Goal: Task Accomplishment & Management: Use online tool/utility

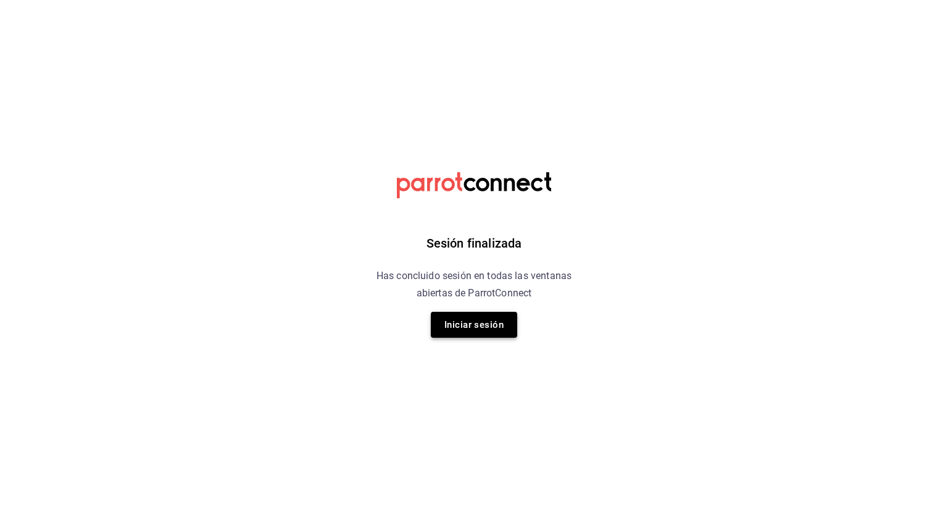
click at [481, 324] on button "Iniciar sesión" at bounding box center [474, 325] width 86 height 26
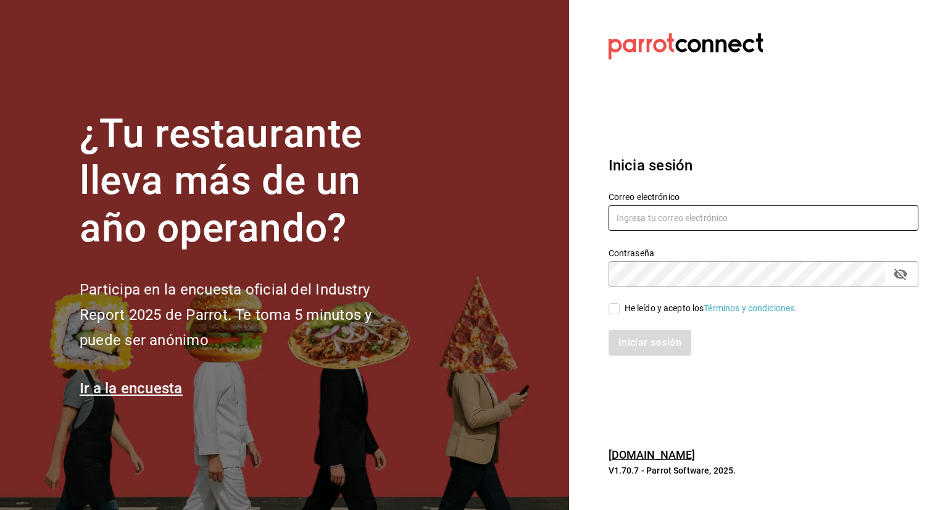
type input "[EMAIL_ADDRESS][DOMAIN_NAME]"
click at [609, 311] on input "He leído y acepto los Términos y condiciones." at bounding box center [613, 308] width 11 height 11
checkbox input "true"
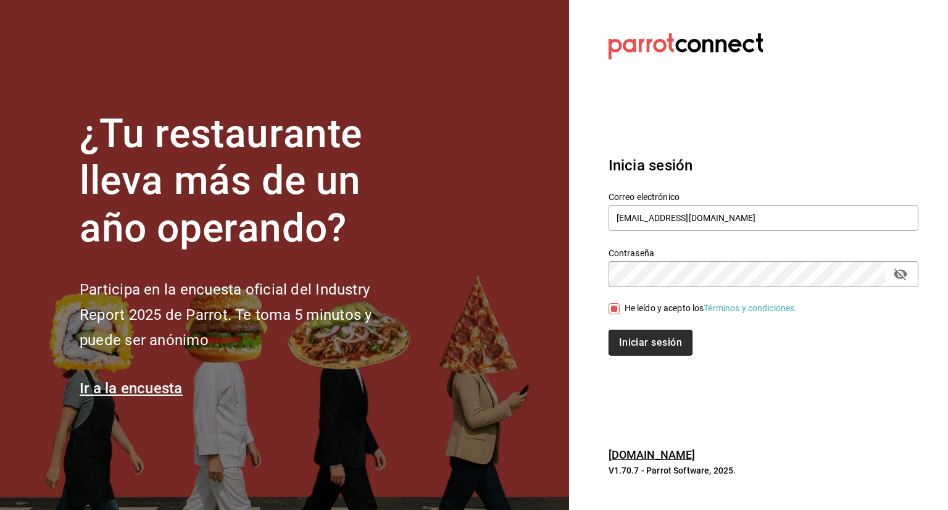
click at [628, 342] on button "Iniciar sesión" at bounding box center [650, 342] width 84 height 26
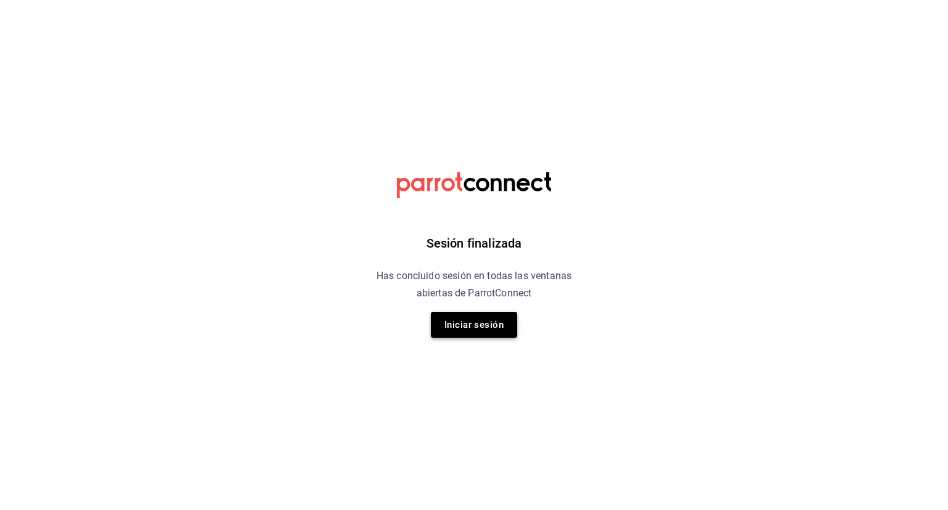
click at [476, 329] on button "Iniciar sesión" at bounding box center [474, 325] width 86 height 26
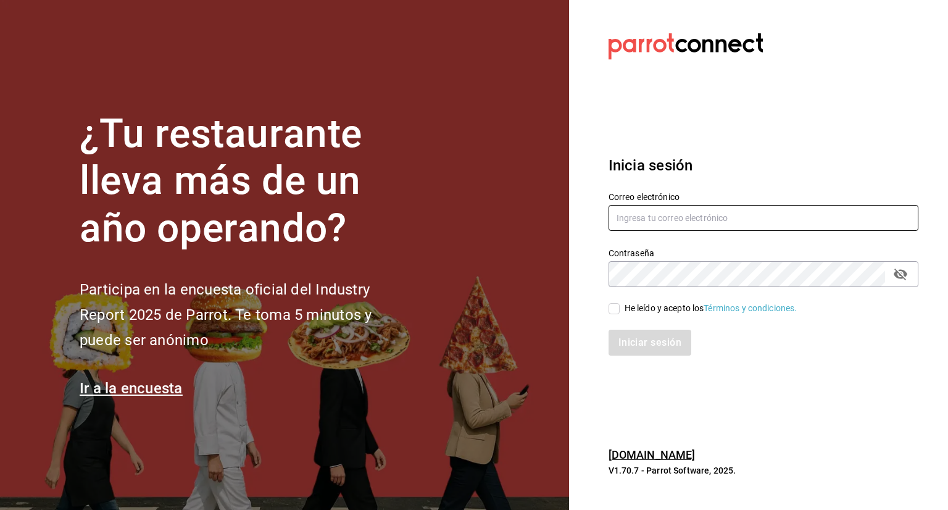
type input "[EMAIL_ADDRESS][DOMAIN_NAME]"
click at [617, 306] on input "He leído y acepto los Términos y condiciones." at bounding box center [613, 308] width 11 height 11
checkbox input "true"
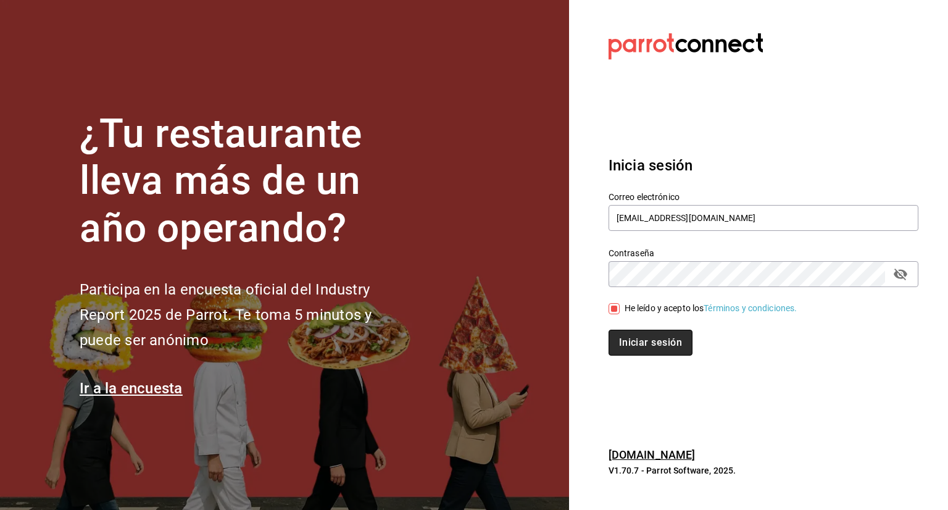
click at [626, 337] on button "Iniciar sesión" at bounding box center [650, 342] width 84 height 26
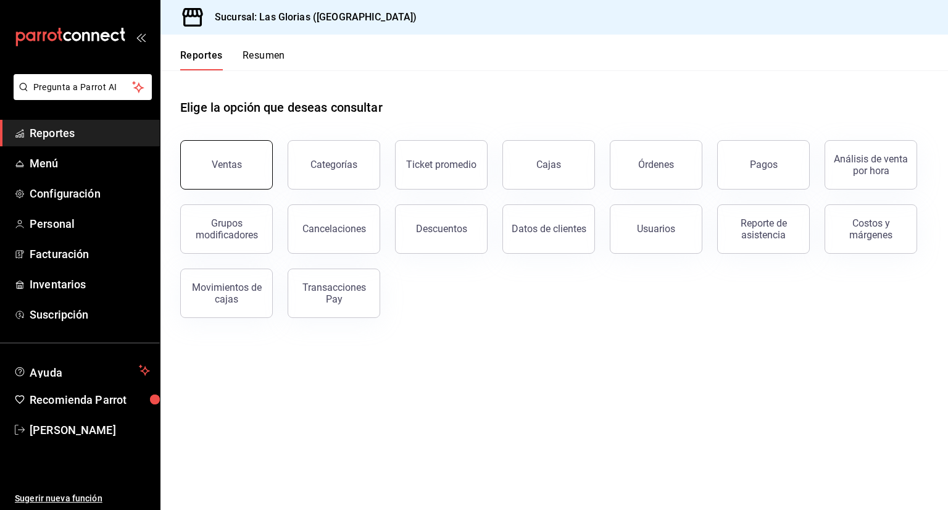
click at [220, 161] on div "Ventas" at bounding box center [227, 165] width 30 height 12
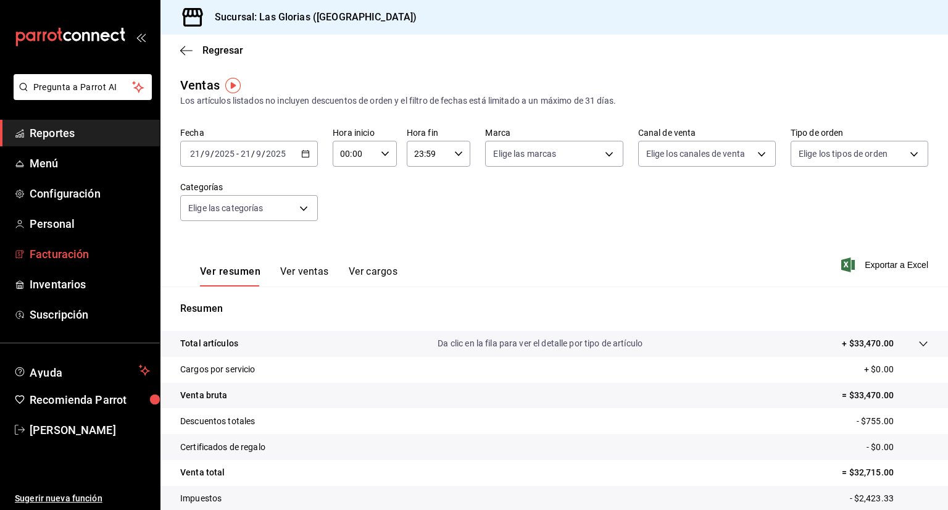
click at [35, 249] on span "Facturación" at bounding box center [90, 254] width 120 height 17
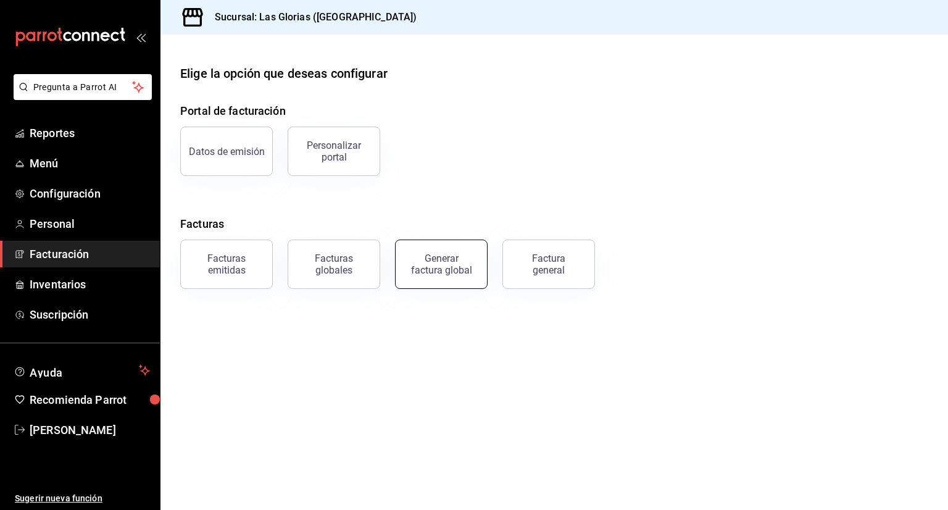
click at [443, 271] on div "Generar factura global" at bounding box center [441, 263] width 62 height 23
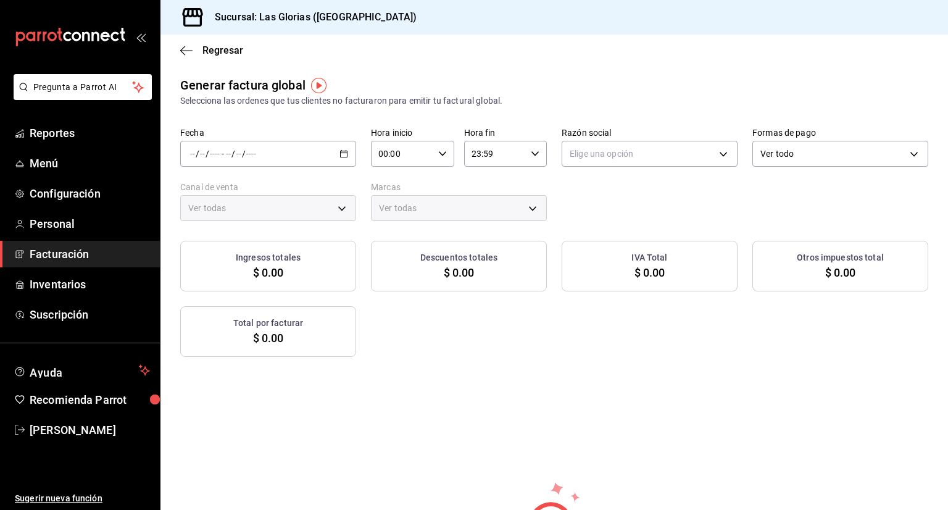
type input "PARROT,UBER_EATS,RAPPI,DIDI_FOOD,ONLINE"
click at [343, 152] on \(Stroke\) "button" at bounding box center [344, 152] width 7 height 1
click at [254, 194] on span "Rango de fechas" at bounding box center [239, 190] width 96 height 13
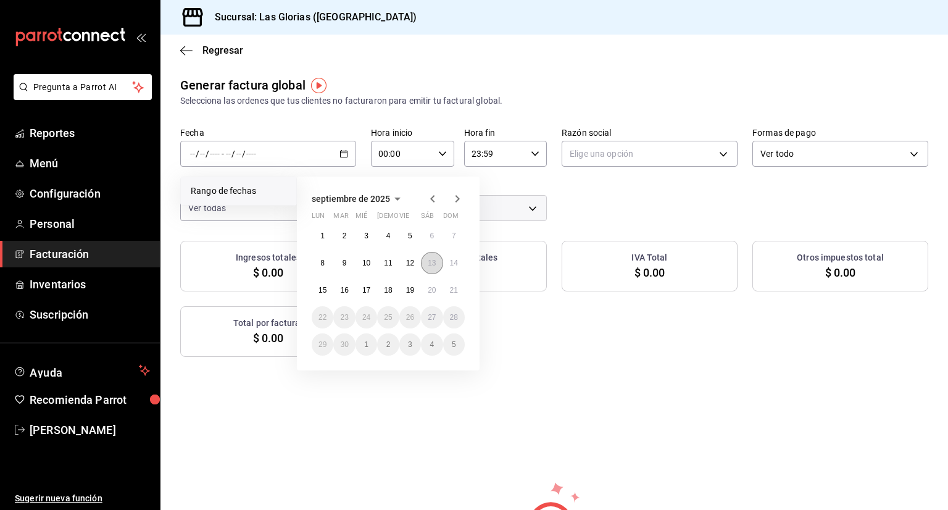
click at [429, 265] on abbr "13" at bounding box center [431, 262] width 8 height 9
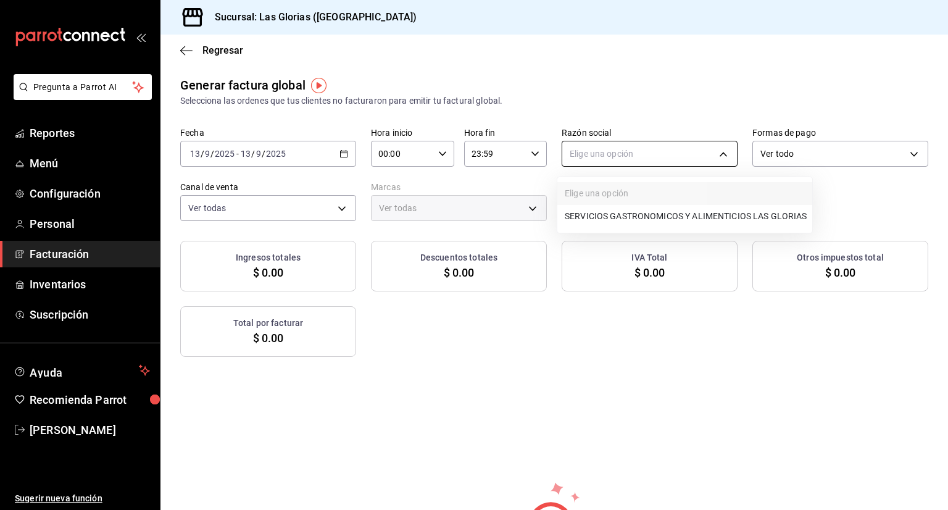
click at [720, 150] on body "Pregunta a Parrot AI Reportes Menú Configuración Personal Facturación Inventari…" at bounding box center [474, 255] width 948 height 510
click at [710, 212] on li "SERVICIOS GASTRONOMICOS Y ALIMENTICIOS LAS GLORIAS" at bounding box center [684, 216] width 255 height 23
type input "92b6a3ce-c140-400f-a825-a03a6f7c6343"
type input "6d37043d-d114-4a55-ae9f-8361e74d507b"
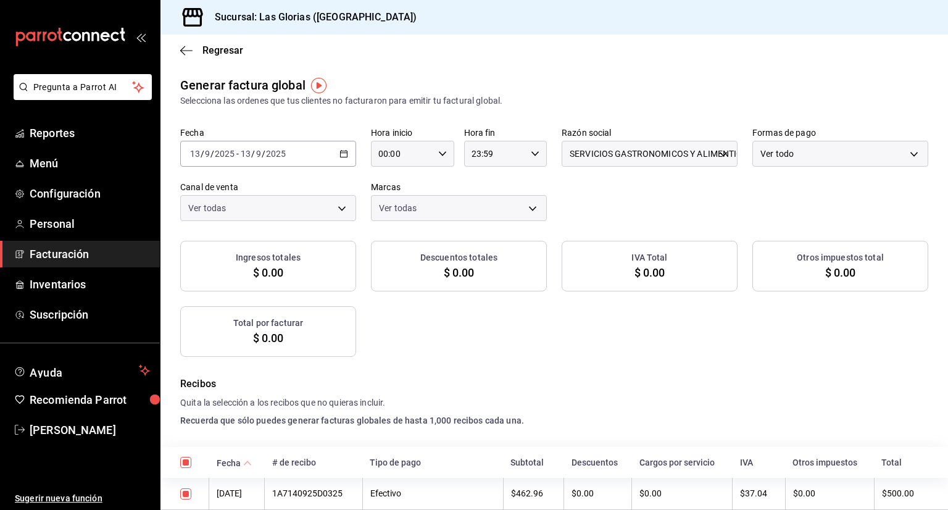
click at [901, 148] on div "Ver todo" at bounding box center [840, 154] width 176 height 26
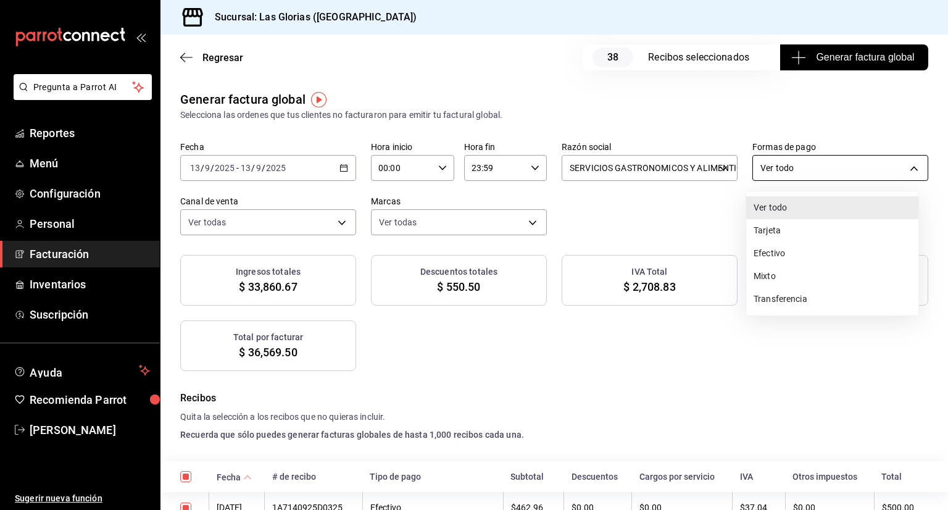
click at [906, 168] on body "Pregunta a Parrot AI Reportes Menú Configuración Personal Facturación Inventari…" at bounding box center [474, 255] width 948 height 510
click at [792, 233] on li "Tarjeta" at bounding box center [832, 230] width 172 height 23
type input "CARD"
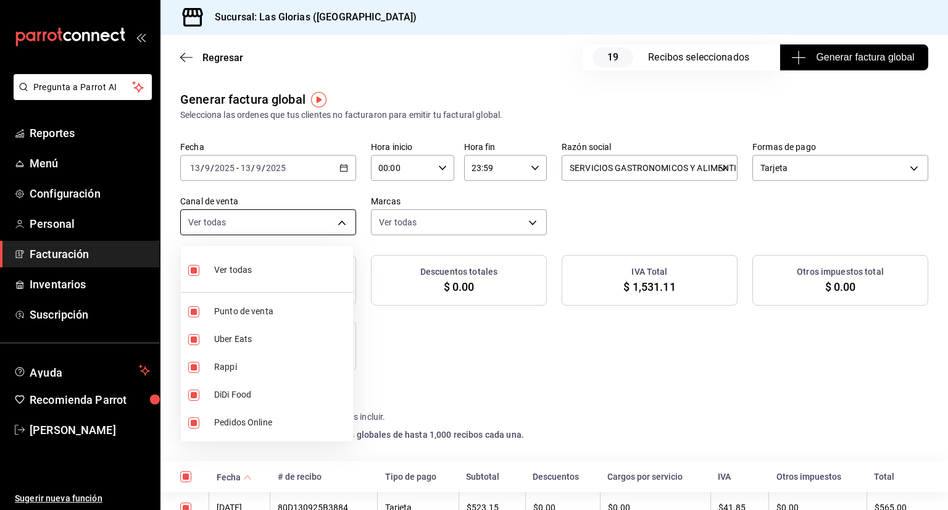
click at [337, 223] on body "Pregunta a Parrot AI Reportes Menú Configuración Personal Facturación Inventari…" at bounding box center [474, 255] width 948 height 510
click at [380, 360] on div at bounding box center [474, 255] width 948 height 510
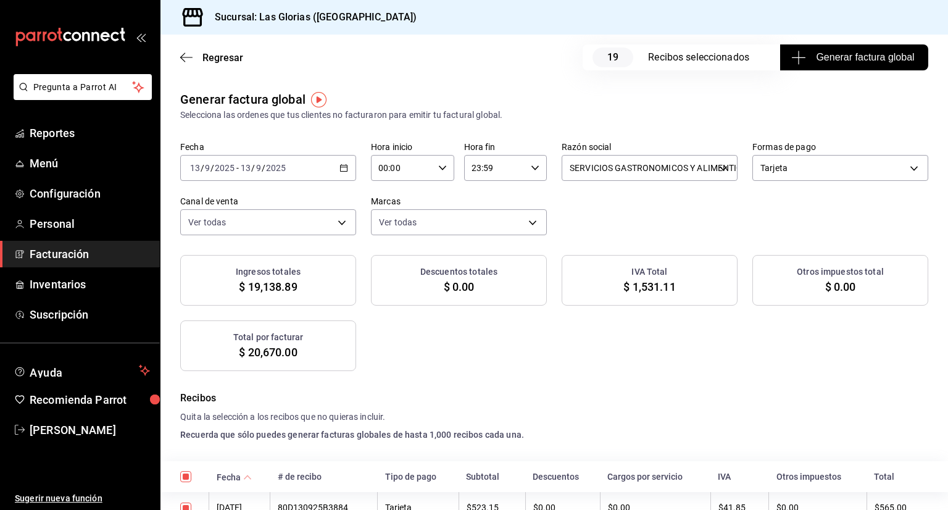
click at [869, 59] on span "Generar factura global" at bounding box center [853, 57] width 120 height 15
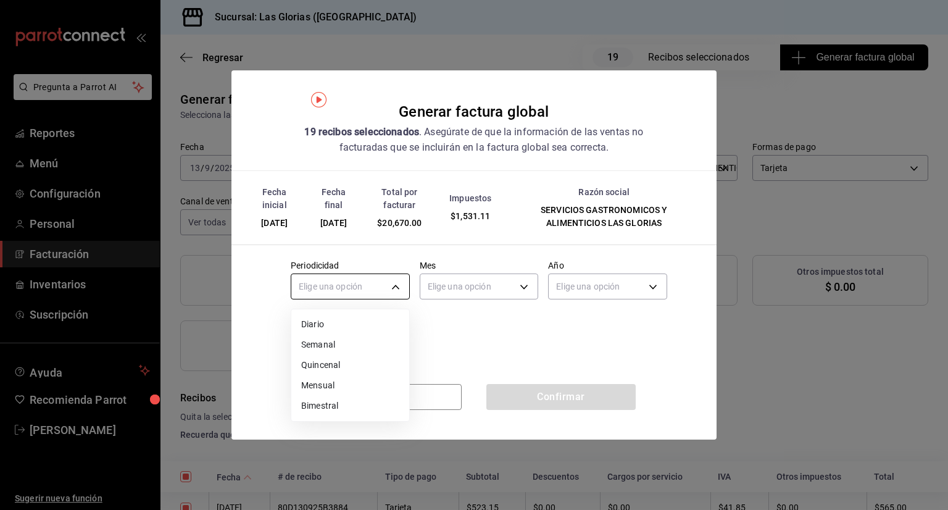
click at [394, 278] on body "Pregunta a Parrot AI Reportes Menú Configuración Personal Facturación Inventari…" at bounding box center [474, 255] width 948 height 510
click at [360, 322] on li "Diario" at bounding box center [350, 324] width 118 height 20
type input "DAILY"
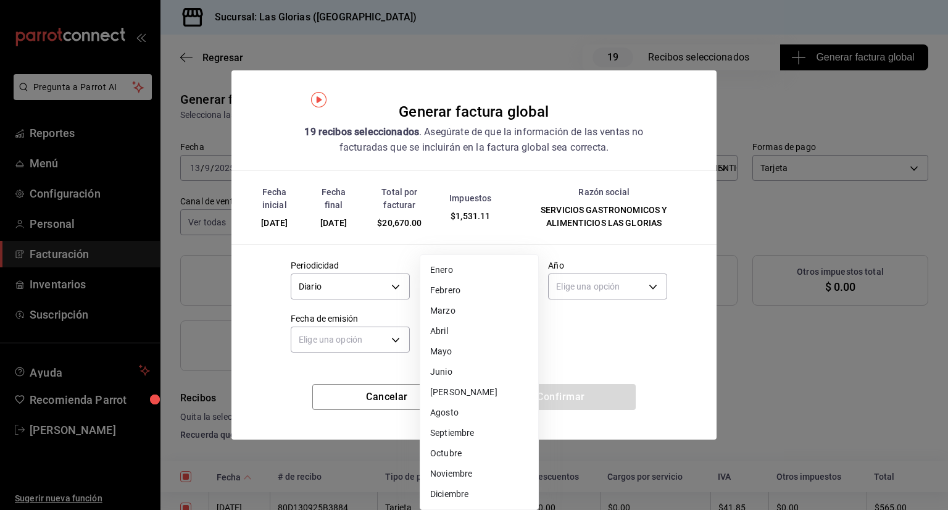
click at [519, 287] on body "Pregunta a Parrot AI Reportes Menú Configuración Personal Facturación Inventari…" at bounding box center [474, 255] width 948 height 510
click at [469, 432] on li "Septiembre" at bounding box center [479, 433] width 118 height 20
type input "9"
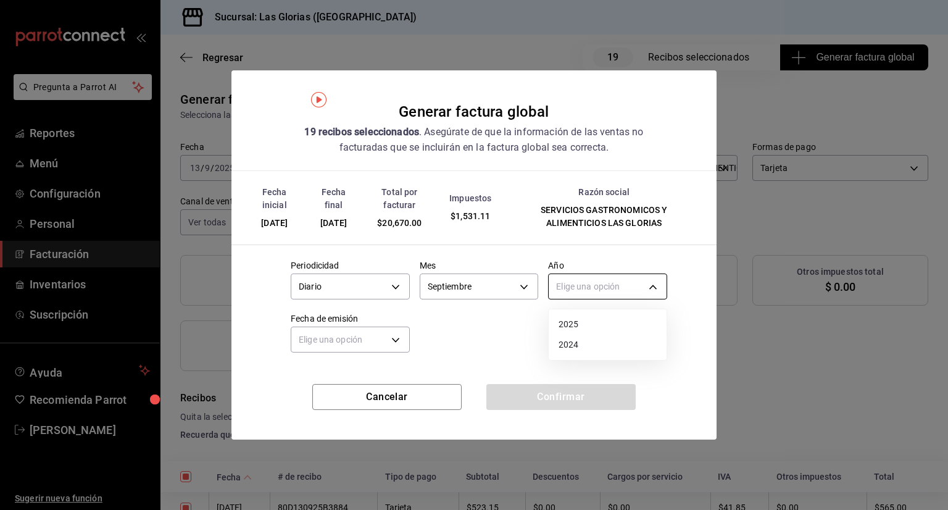
click at [652, 287] on body "Pregunta a Parrot AI Reportes Menú Configuración Personal Facturación Inventari…" at bounding box center [474, 255] width 948 height 510
click at [611, 324] on li "2025" at bounding box center [607, 324] width 118 height 20
type input "2025"
click at [399, 334] on body "Pregunta a Parrot AI Reportes Menú Configuración Personal Facturación Inventari…" at bounding box center [474, 255] width 948 height 510
click at [355, 395] on li "Ayer" at bounding box center [350, 397] width 118 height 20
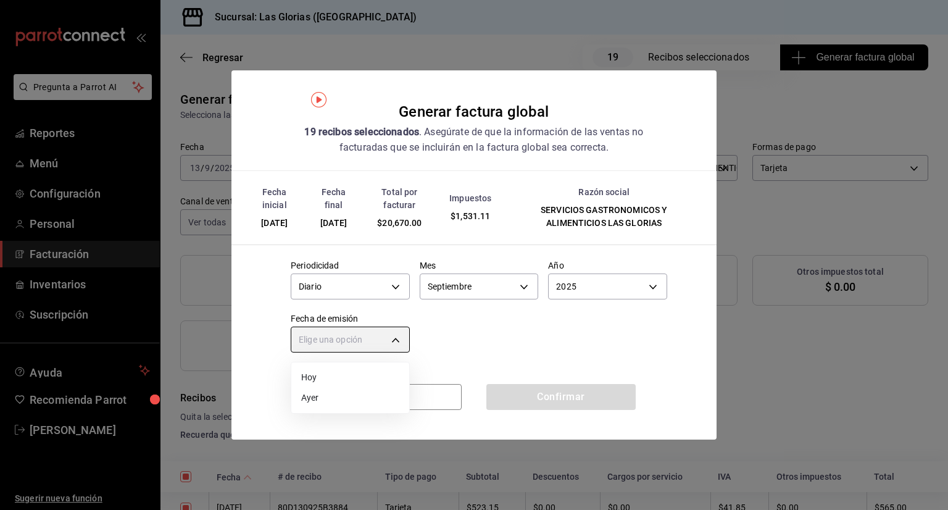
type input "[DATE]"
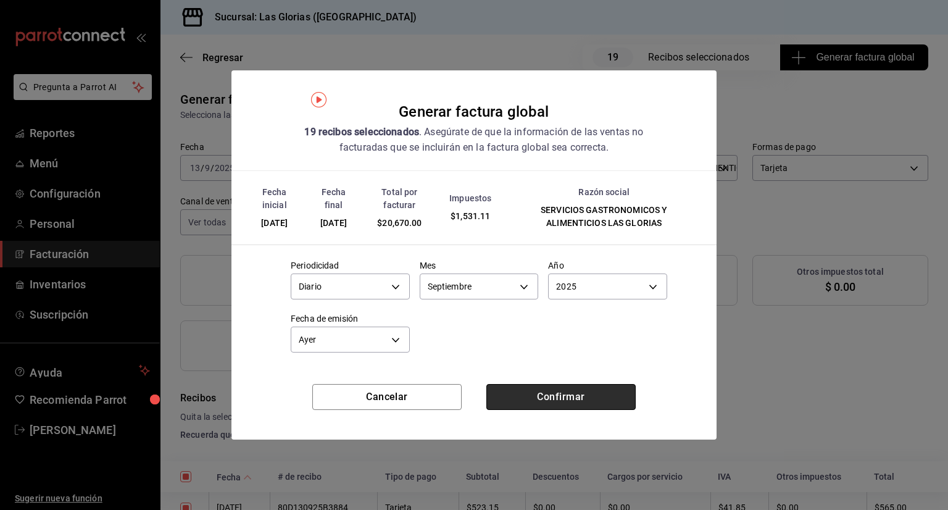
click at [574, 397] on button "Confirmar" at bounding box center [560, 397] width 149 height 26
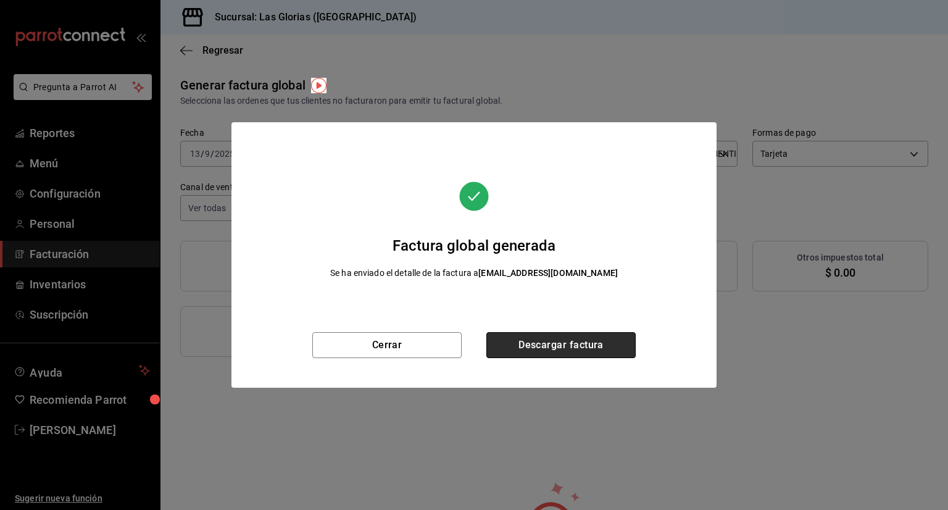
click at [570, 347] on button "Descargar factura" at bounding box center [560, 345] width 149 height 26
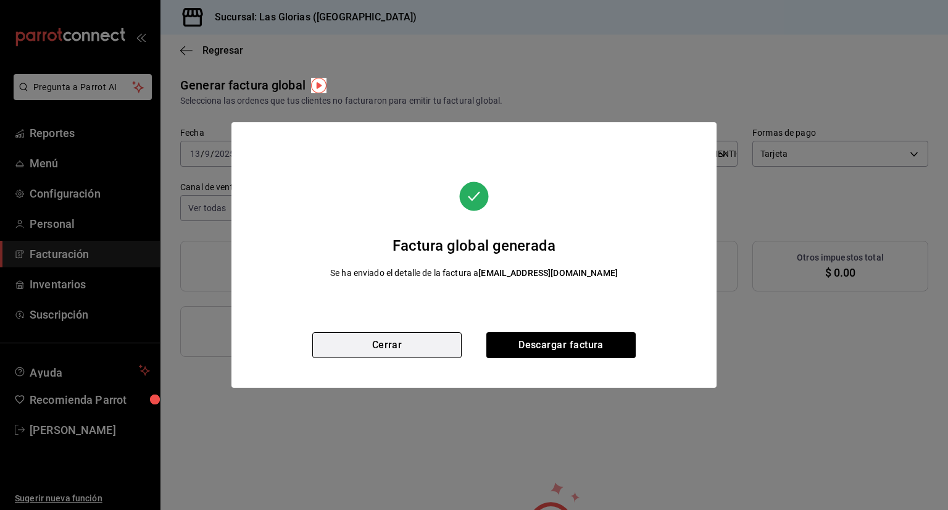
click at [415, 342] on button "Cerrar" at bounding box center [386, 345] width 149 height 26
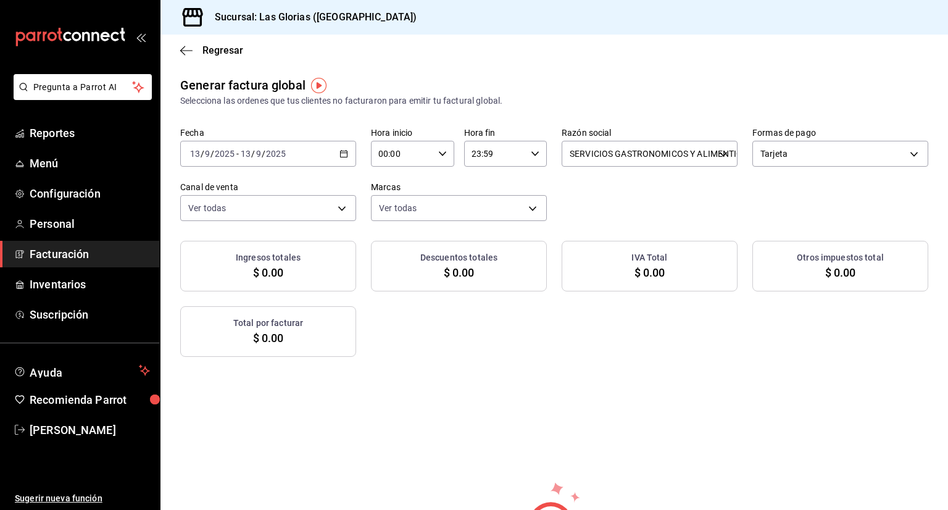
click at [345, 152] on div "[DATE] [DATE] - [DATE] [DATE]" at bounding box center [268, 154] width 176 height 26
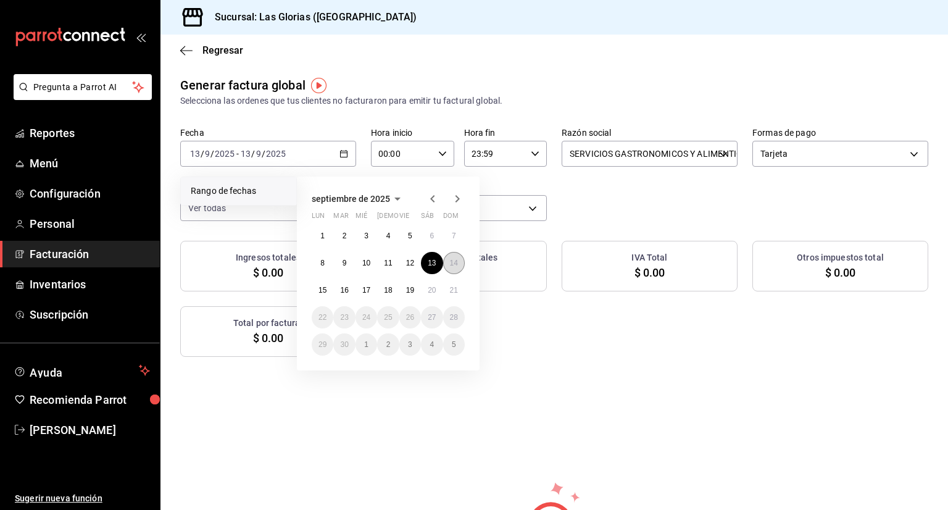
click at [456, 264] on abbr "14" at bounding box center [454, 262] width 8 height 9
click at [453, 258] on abbr "14" at bounding box center [454, 262] width 8 height 9
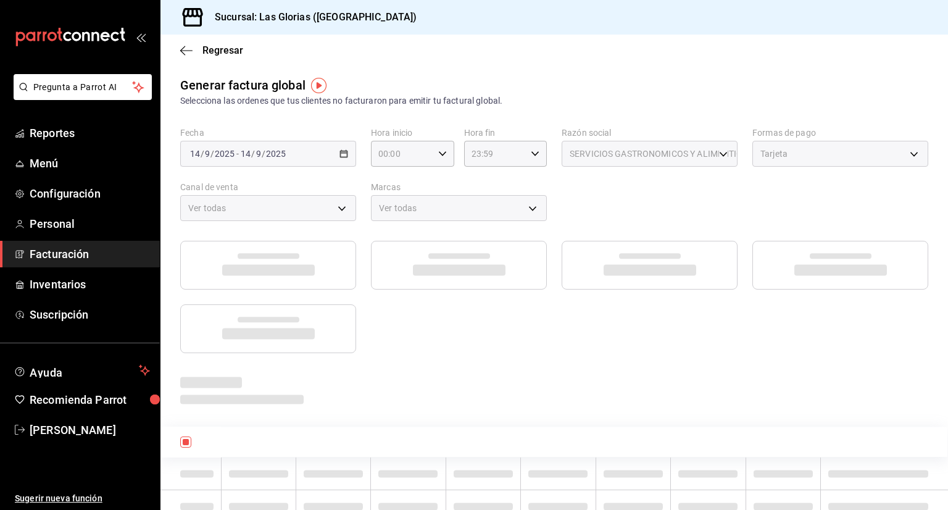
click at [453, 257] on span at bounding box center [459, 256] width 62 height 6
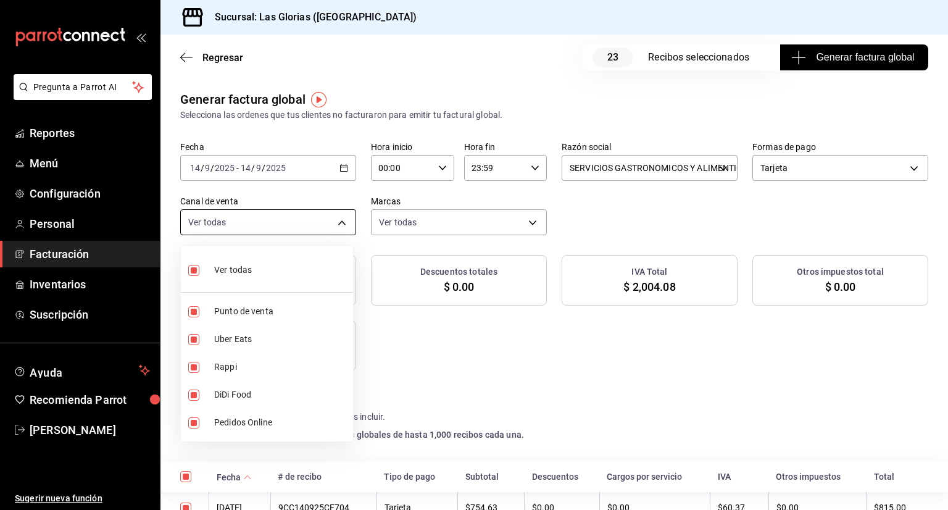
click at [342, 228] on body "Pregunta a Parrot AI Reportes Menú Configuración Personal Facturación Inventari…" at bounding box center [474, 255] width 948 height 510
click at [369, 242] on div at bounding box center [474, 255] width 948 height 510
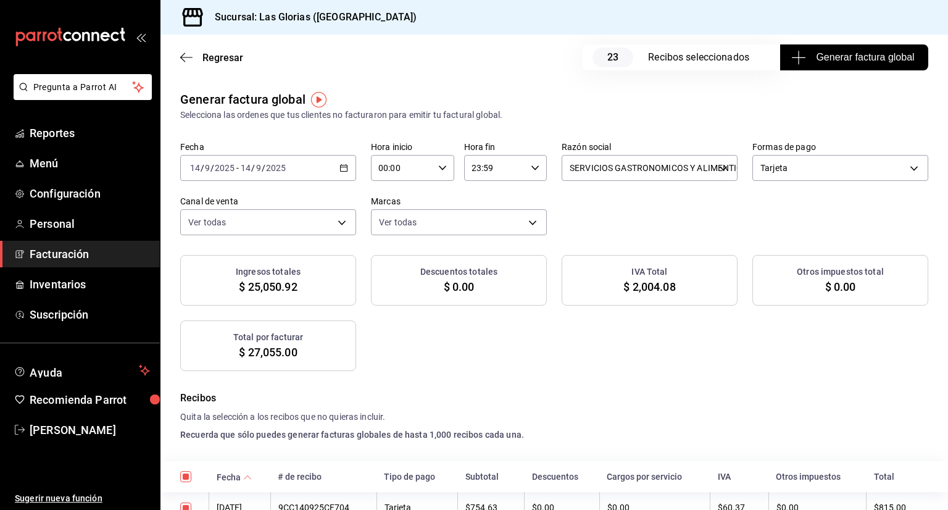
click at [841, 57] on span "Generar factura global" at bounding box center [853, 57] width 120 height 15
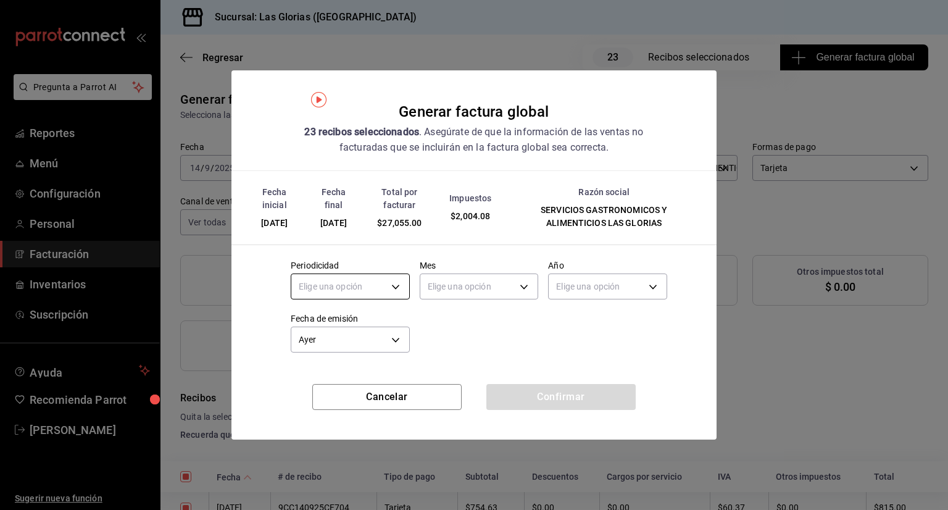
click at [398, 291] on body "Pregunta a Parrot AI Reportes Menú Configuración Personal Facturación Inventari…" at bounding box center [474, 255] width 948 height 510
click at [365, 322] on li "Diario" at bounding box center [350, 324] width 118 height 20
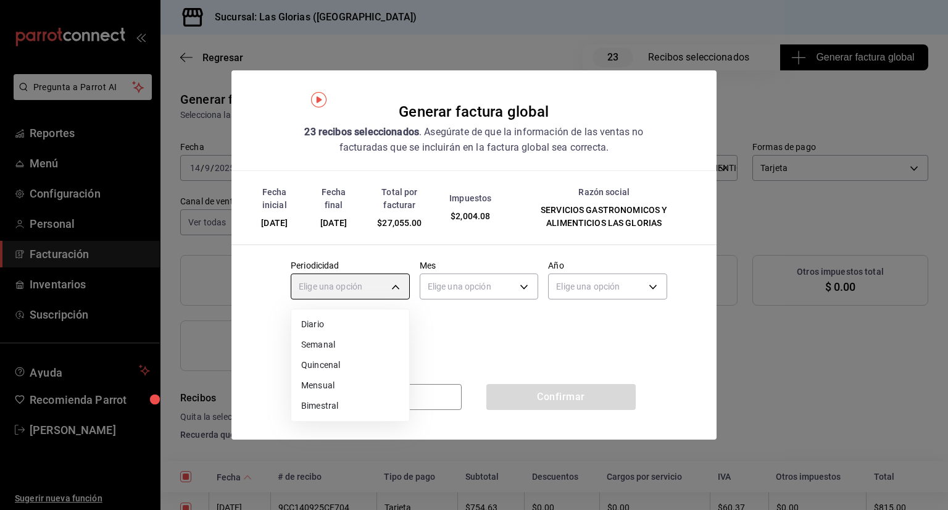
type input "DAILY"
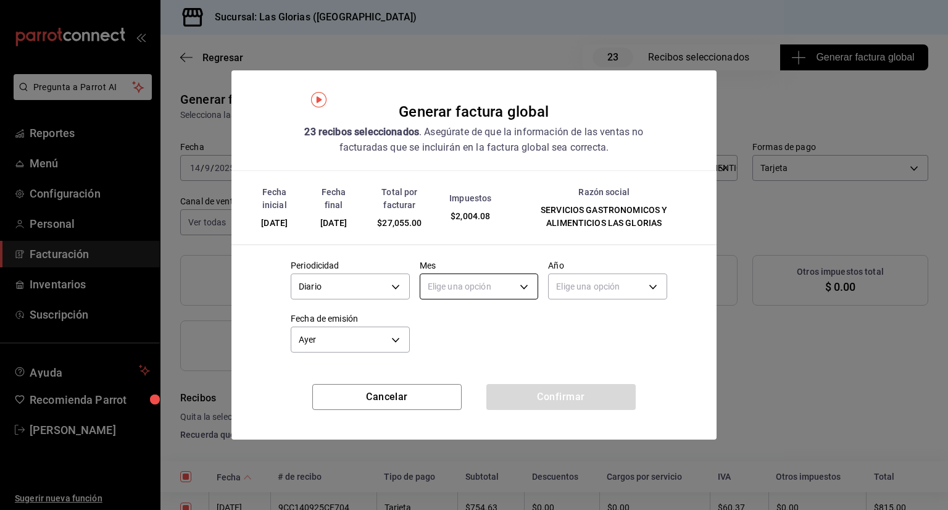
click at [525, 286] on body "Pregunta a Parrot AI Reportes Menú Configuración Personal Facturación Inventari…" at bounding box center [474, 255] width 948 height 510
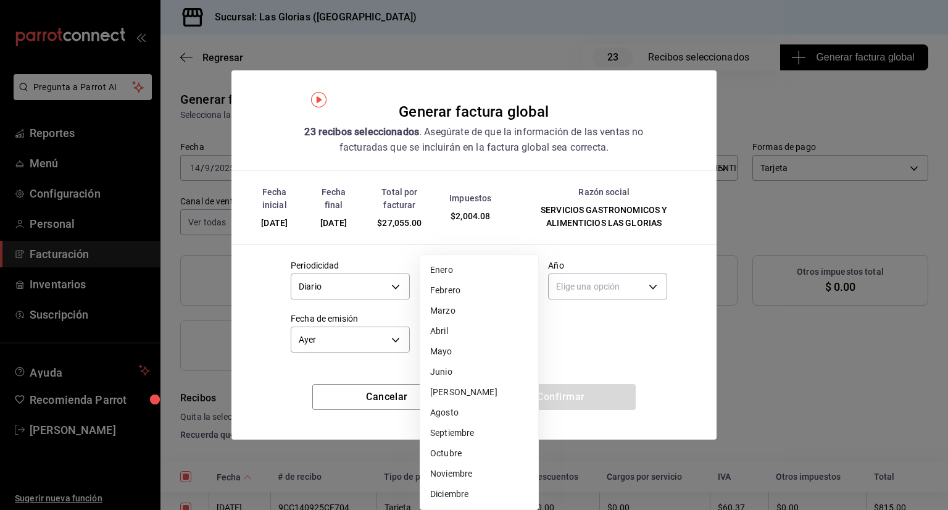
click at [476, 431] on li "Septiembre" at bounding box center [479, 433] width 118 height 20
type input "9"
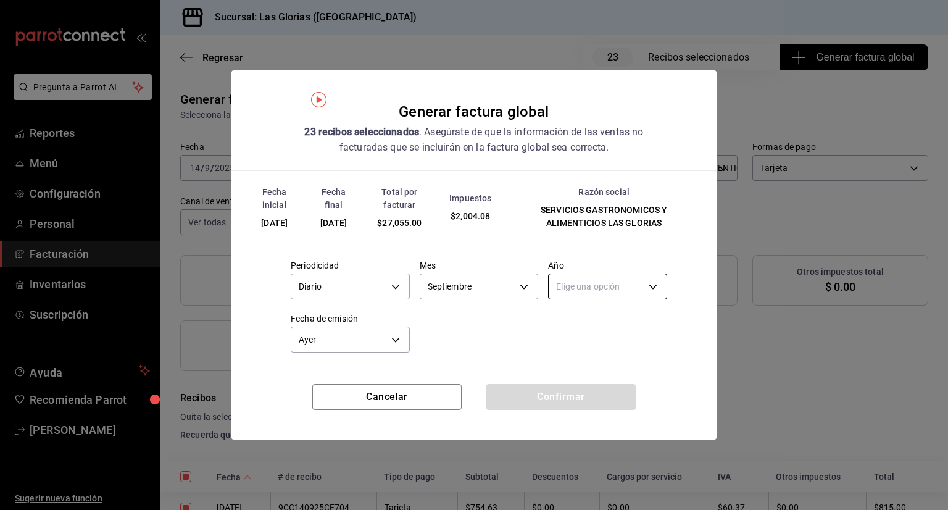
click at [652, 286] on body "Pregunta a Parrot AI Reportes Menú Configuración Personal Facturación Inventari…" at bounding box center [474, 255] width 948 height 510
click at [609, 320] on li "2025" at bounding box center [607, 324] width 118 height 20
type input "2025"
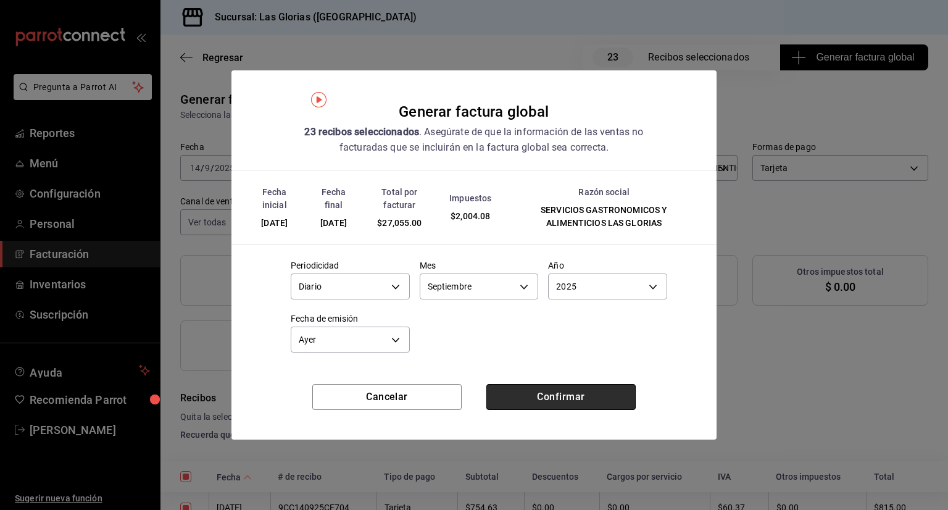
click at [548, 397] on button "Confirmar" at bounding box center [560, 397] width 149 height 26
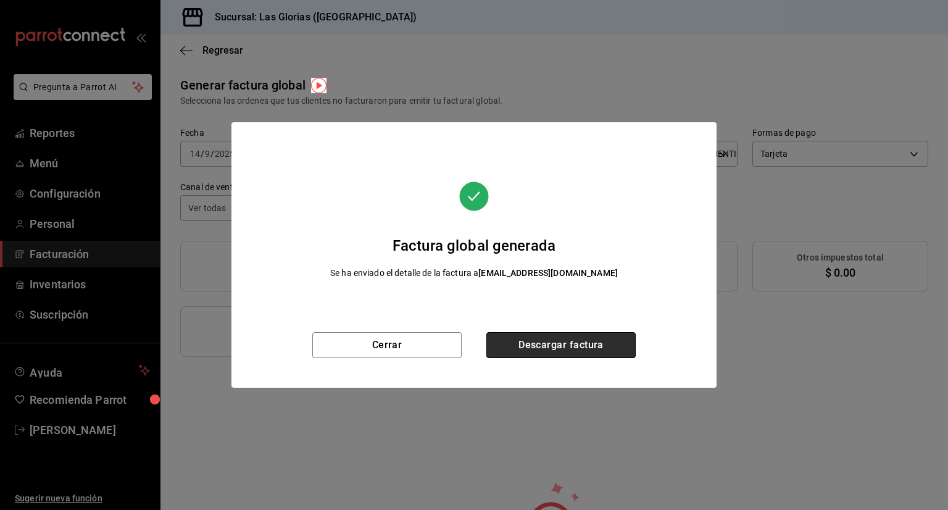
click at [555, 347] on button "Descargar factura" at bounding box center [560, 345] width 149 height 26
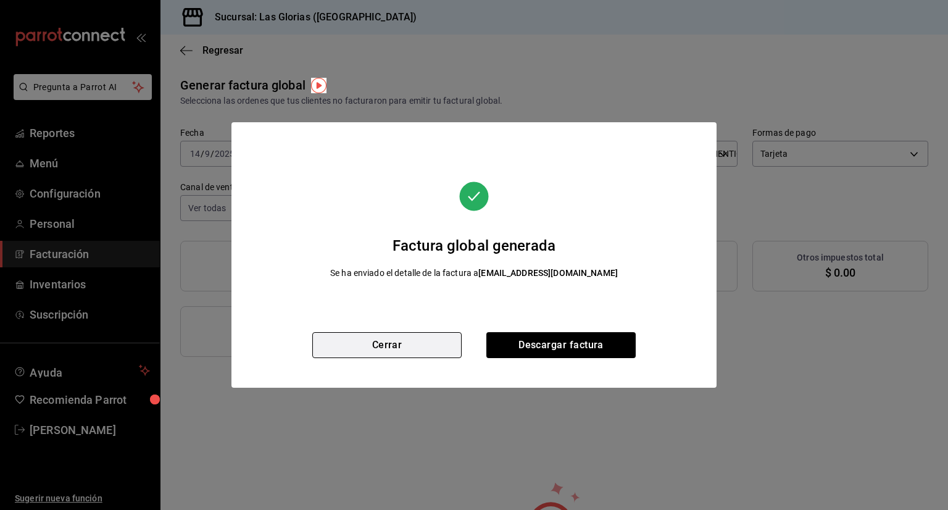
click at [424, 344] on button "Cerrar" at bounding box center [386, 345] width 149 height 26
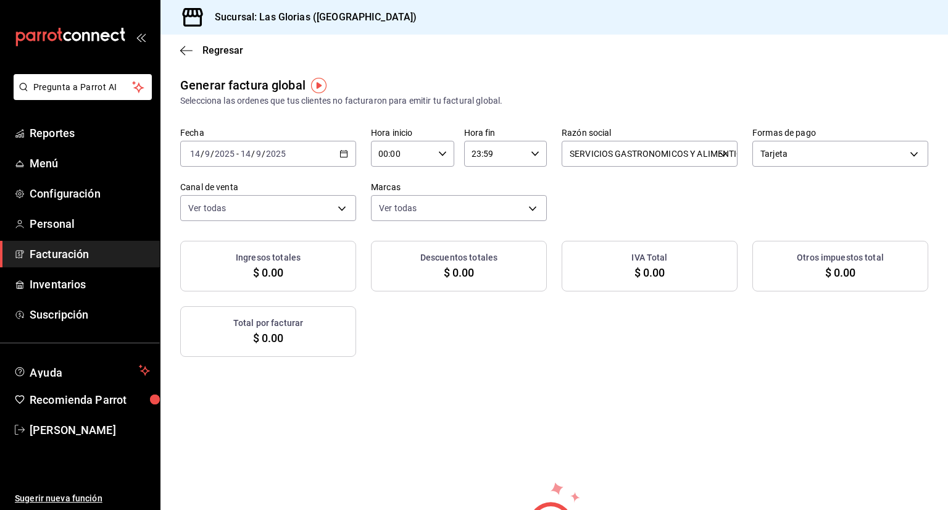
click at [345, 154] on \(Stroke\) "button" at bounding box center [343, 154] width 7 height 7
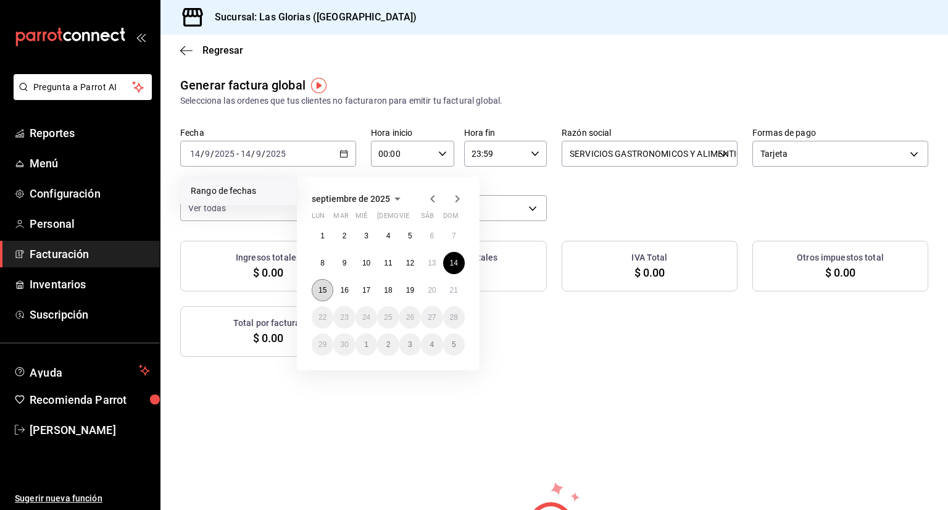
click at [318, 284] on button "15" at bounding box center [323, 290] width 22 height 22
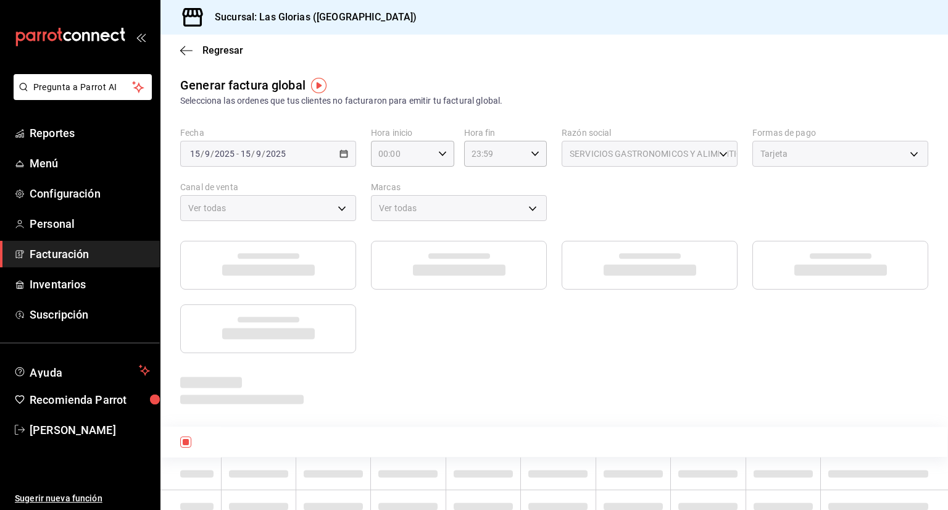
click at [318, 284] on div at bounding box center [268, 265] width 176 height 49
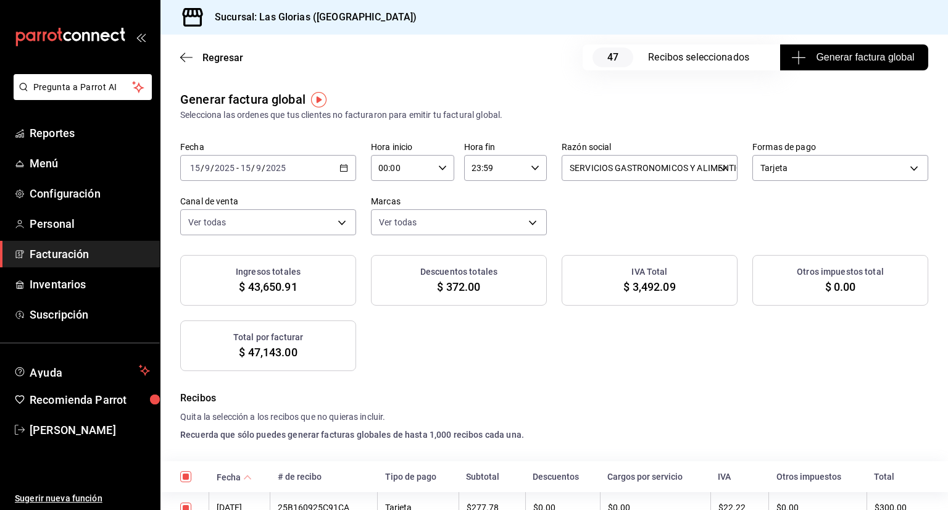
click at [856, 62] on span "Generar factura global" at bounding box center [853, 57] width 120 height 15
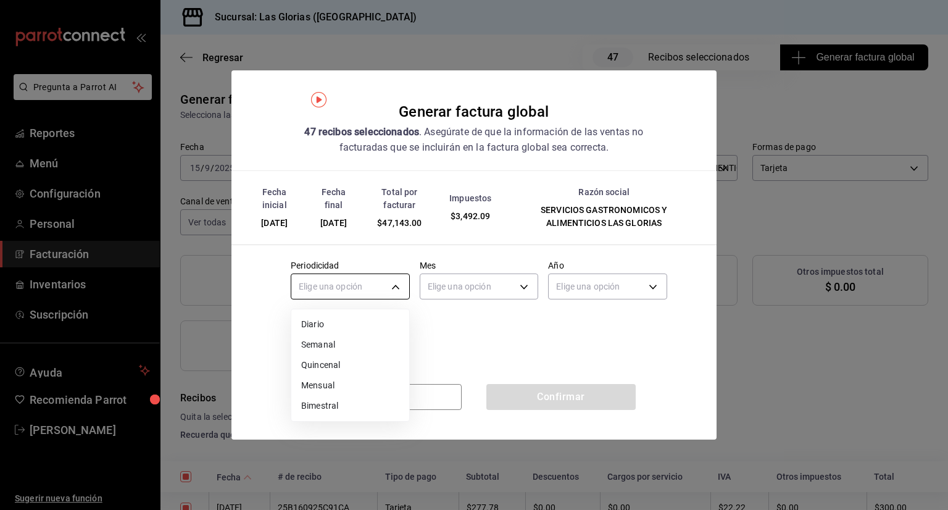
click at [398, 284] on body "Pregunta a Parrot AI Reportes Menú Configuración Personal Facturación Inventari…" at bounding box center [474, 255] width 948 height 510
click at [374, 319] on li "Diario" at bounding box center [350, 324] width 118 height 20
type input "DAILY"
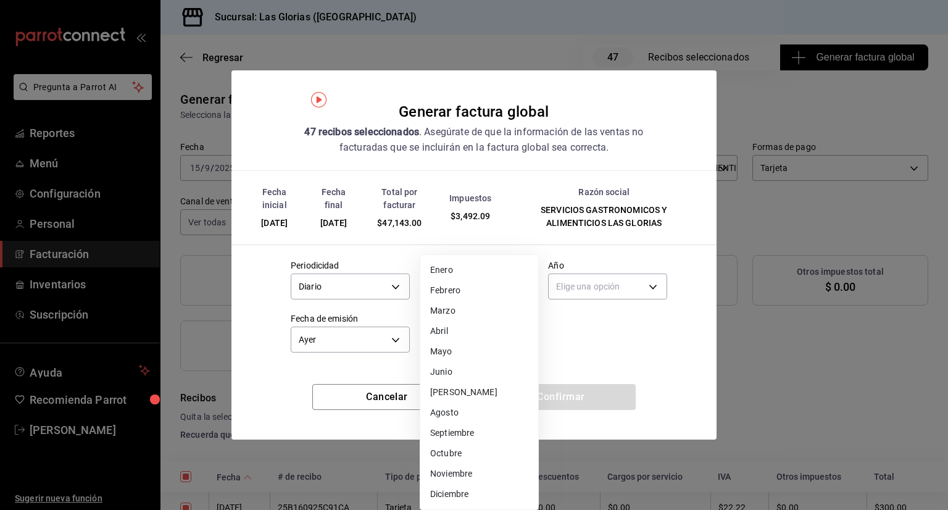
click at [515, 287] on body "Pregunta a Parrot AI Reportes Menú Configuración Personal Facturación Inventari…" at bounding box center [474, 255] width 948 height 510
click at [476, 430] on li "Septiembre" at bounding box center [479, 433] width 118 height 20
type input "9"
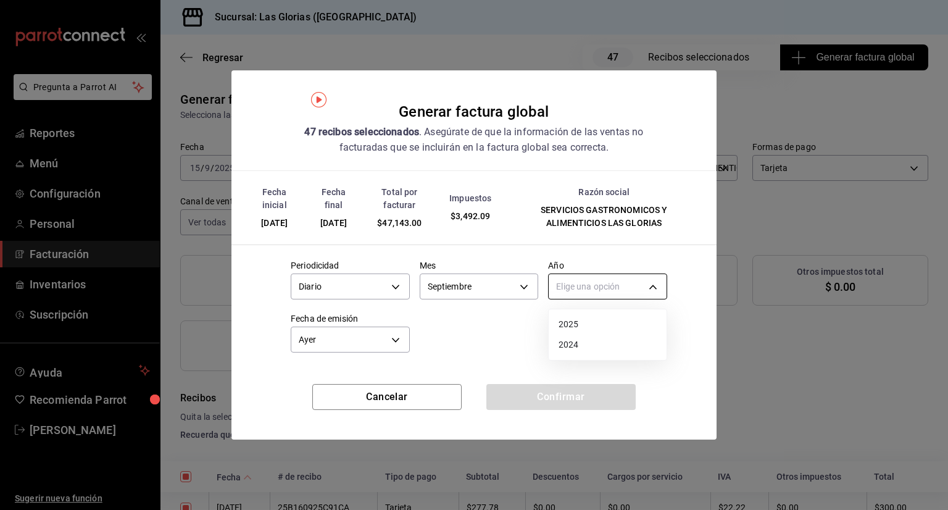
click at [654, 289] on body "Pregunta a Parrot AI Reportes Menú Configuración Personal Facturación Inventari…" at bounding box center [474, 255] width 948 height 510
click at [616, 325] on li "2025" at bounding box center [607, 324] width 118 height 20
type input "2025"
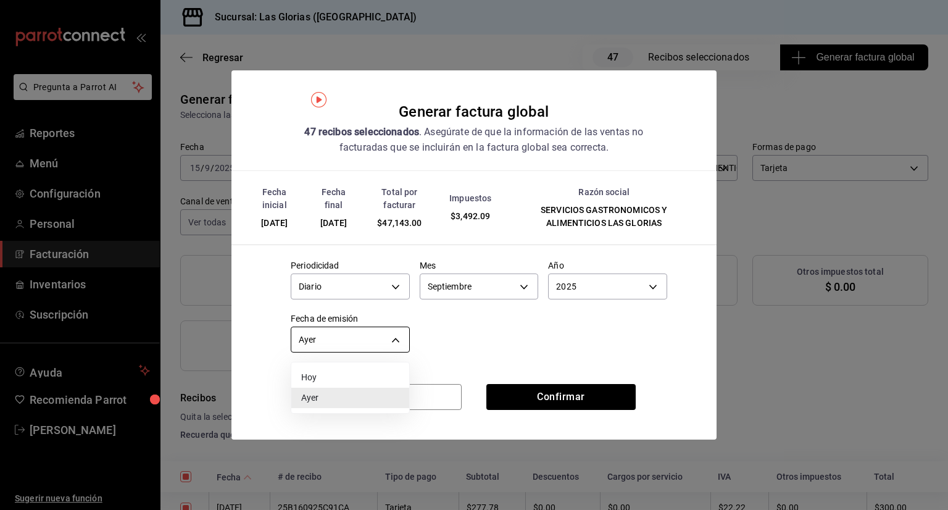
click at [397, 336] on body "Pregunta a Parrot AI Reportes Menú Configuración Personal Facturación Inventari…" at bounding box center [474, 255] width 948 height 510
click at [378, 371] on li "Hoy" at bounding box center [350, 377] width 118 height 20
type input "[DATE]"
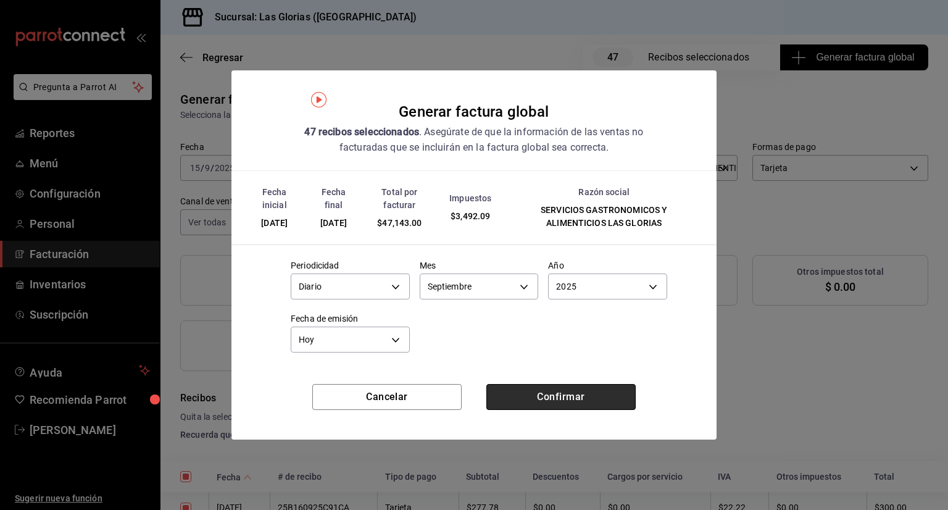
click at [575, 393] on button "Confirmar" at bounding box center [560, 397] width 149 height 26
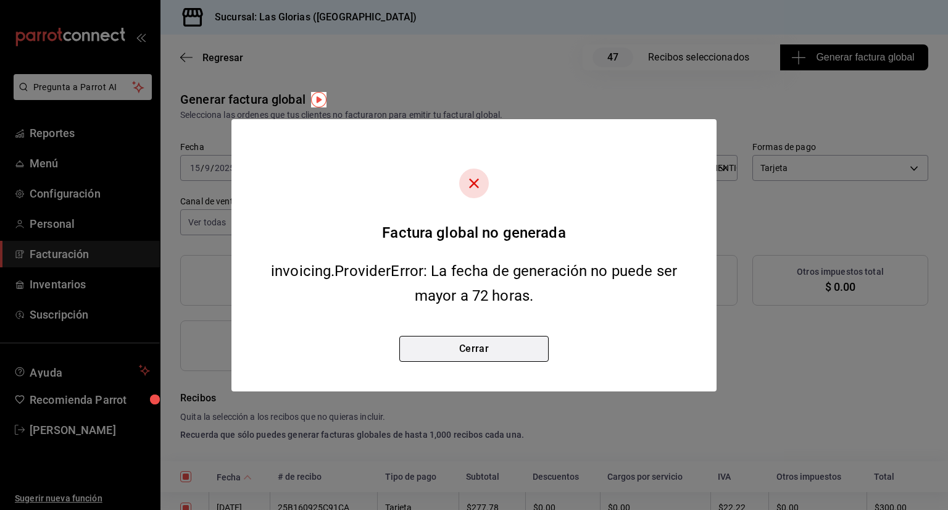
click at [501, 355] on button "Cerrar" at bounding box center [473, 349] width 149 height 26
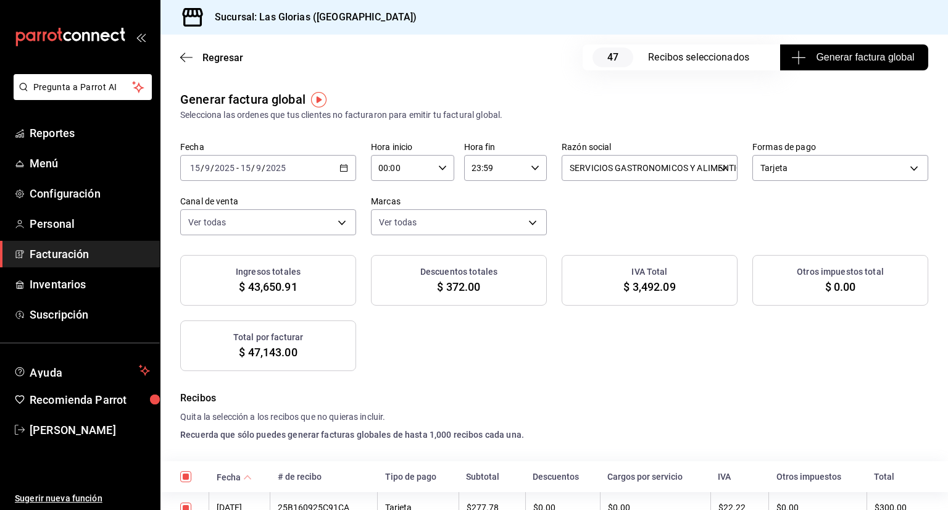
click at [341, 173] on div "[DATE] [DATE] - [DATE] [DATE]" at bounding box center [268, 168] width 176 height 26
click at [600, 188] on div "Fecha [DATE] [DATE] - [DATE] [DATE] Hora inicio 00:00 Hora inicio Hora fin 23:5…" at bounding box center [554, 188] width 748 height 94
click at [810, 52] on span "Generar factura global" at bounding box center [853, 57] width 120 height 15
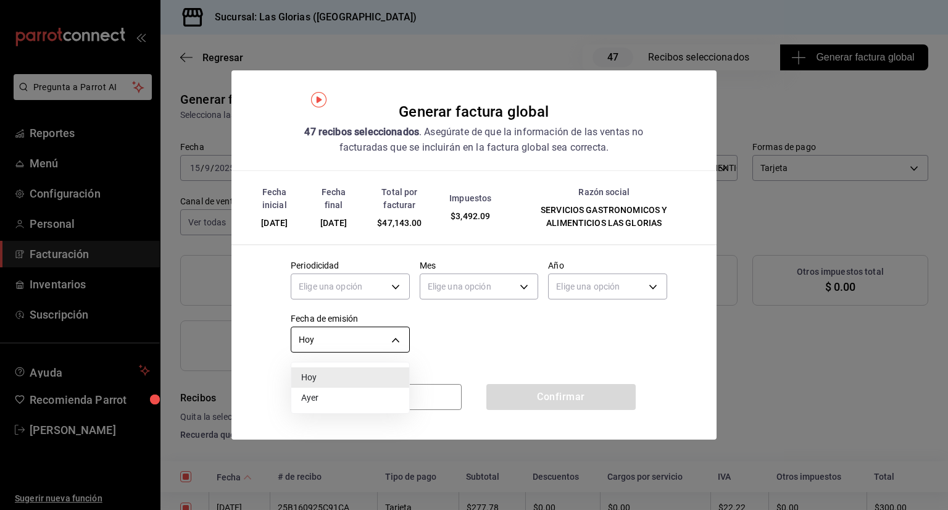
click at [399, 335] on body "Pregunta a Parrot AI Reportes Menú Configuración Personal Facturación Inventari…" at bounding box center [474, 255] width 948 height 510
click at [360, 398] on li "Ayer" at bounding box center [350, 397] width 118 height 20
type input "[DATE]"
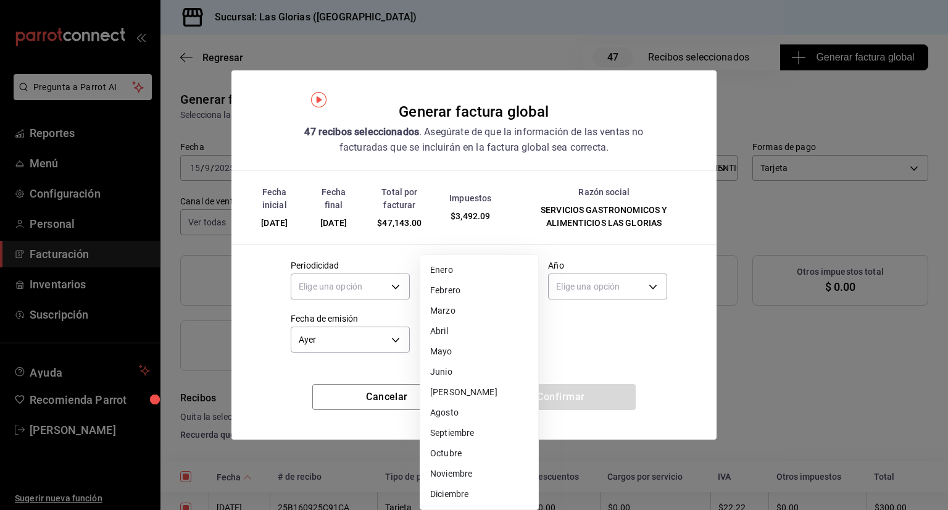
click at [524, 282] on body "Pregunta a Parrot AI Reportes Menú Configuración Personal Facturación Inventari…" at bounding box center [474, 255] width 948 height 510
click at [473, 429] on li "Septiembre" at bounding box center [479, 433] width 118 height 20
type input "9"
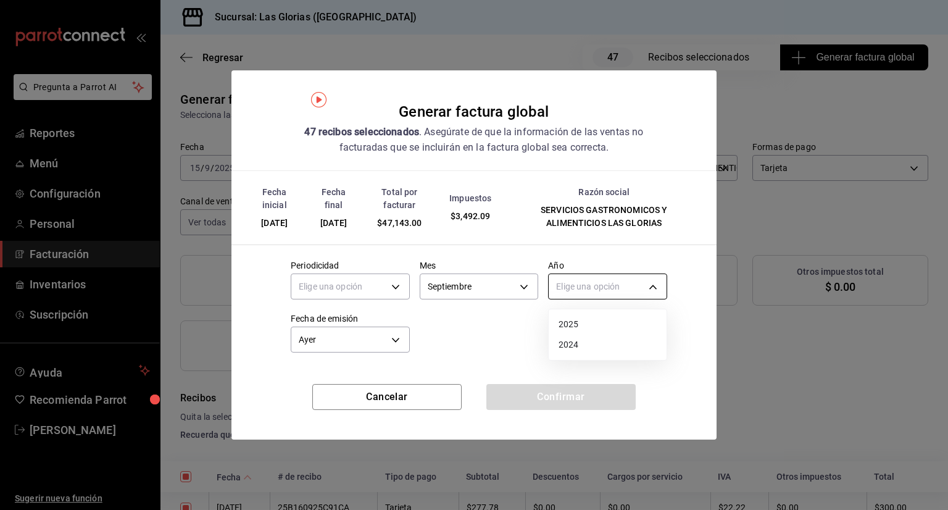
click at [654, 287] on body "Pregunta a Parrot AI Reportes Menú Configuración Personal Facturación Inventari…" at bounding box center [474, 255] width 948 height 510
click at [618, 323] on li "2025" at bounding box center [607, 324] width 118 height 20
type input "2025"
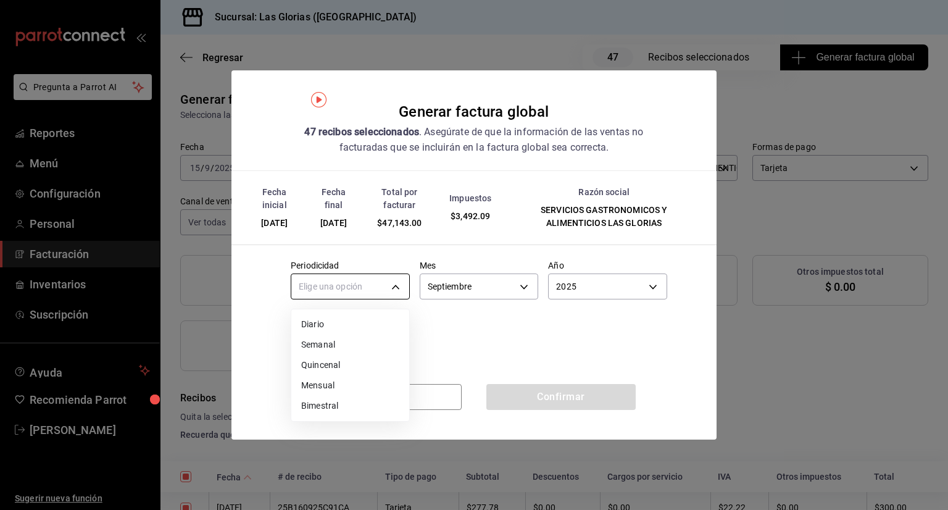
click at [395, 285] on body "Pregunta a Parrot AI Reportes Menú Configuración Personal Facturación Inventari…" at bounding box center [474, 255] width 948 height 510
click at [373, 317] on li "Diario" at bounding box center [350, 324] width 118 height 20
type input "DAILY"
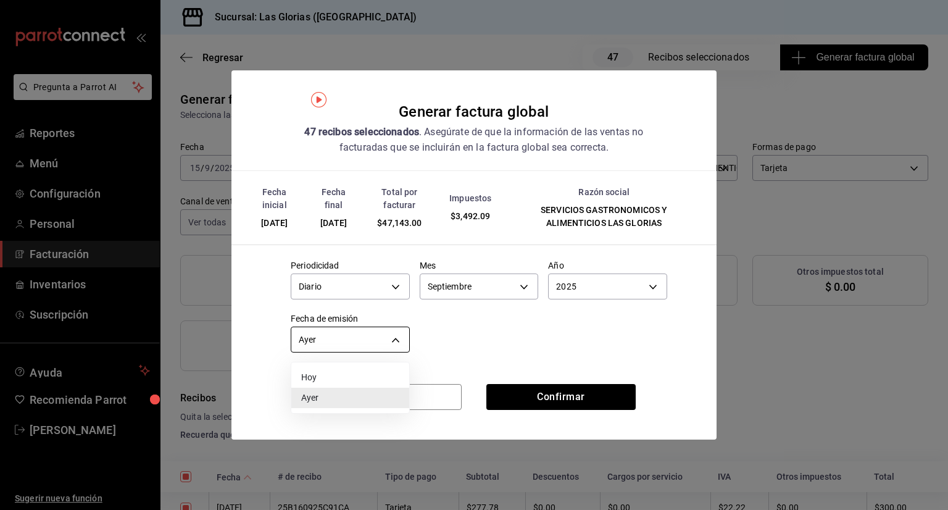
click at [397, 339] on body "Pregunta a Parrot AI Reportes Menú Configuración Personal Facturación Inventari…" at bounding box center [474, 255] width 948 height 510
click at [360, 395] on li "Ayer" at bounding box center [350, 397] width 118 height 20
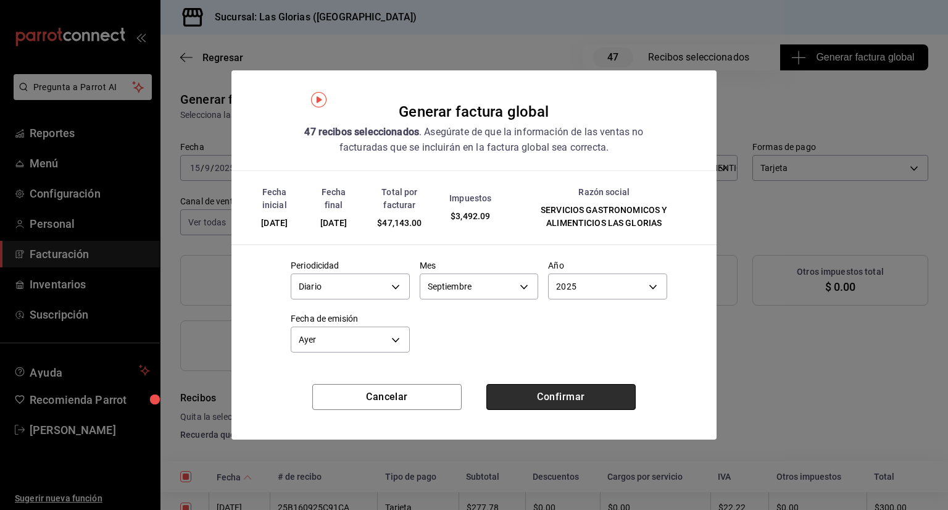
click at [553, 397] on button "Confirmar" at bounding box center [560, 397] width 149 height 26
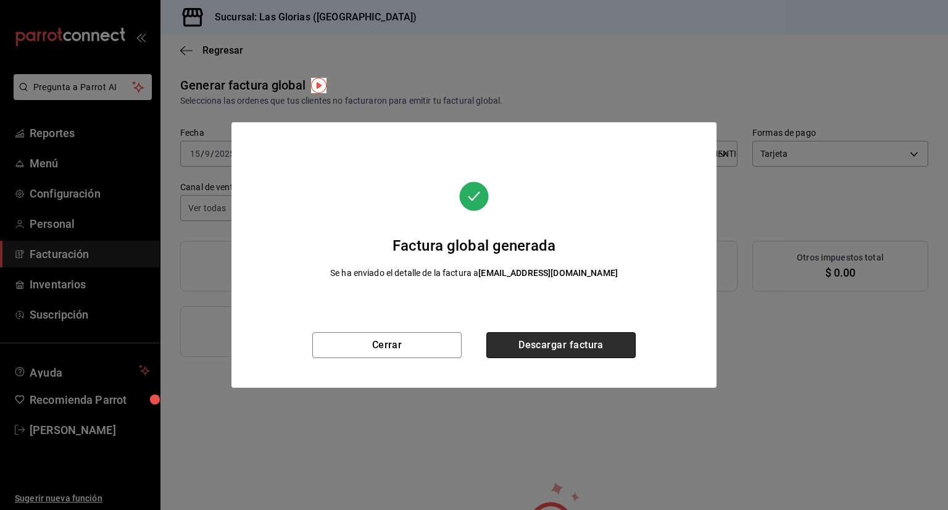
click at [547, 337] on button "Descargar factura" at bounding box center [560, 345] width 149 height 26
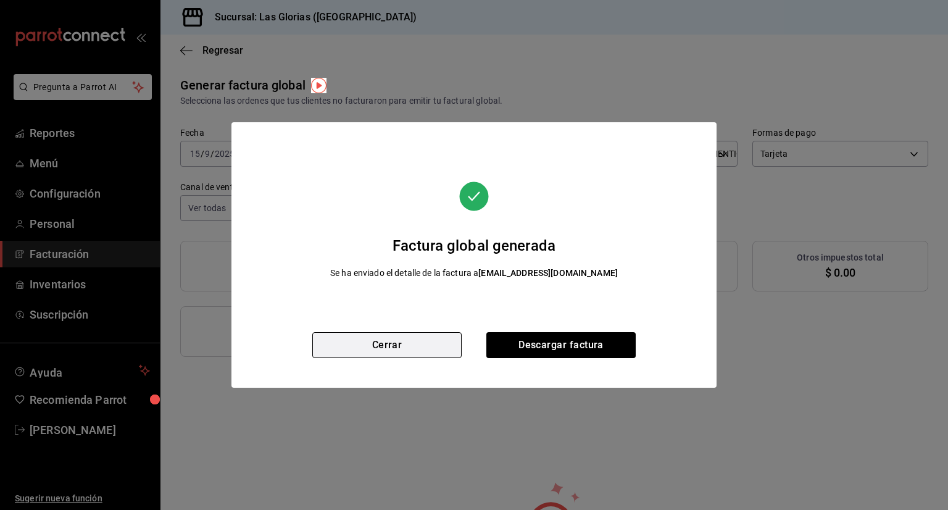
click at [402, 339] on button "Cerrar" at bounding box center [386, 345] width 149 height 26
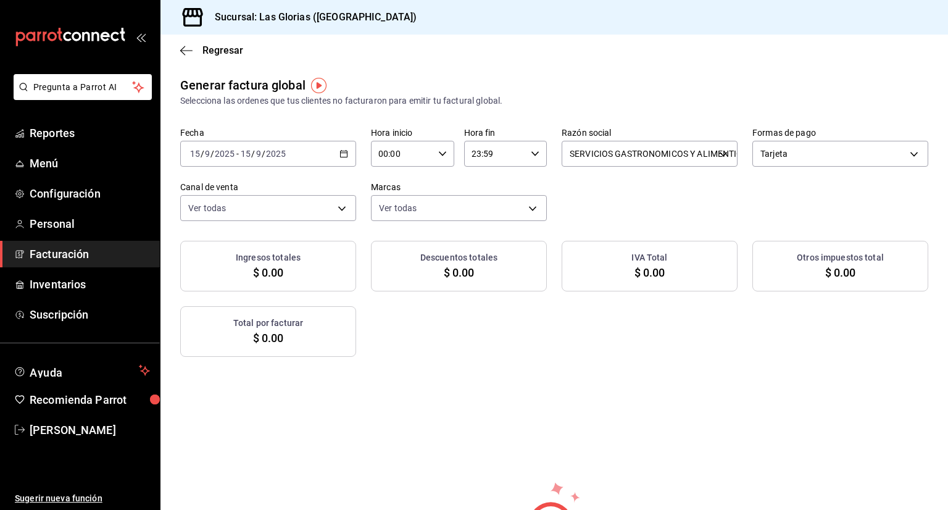
click at [341, 149] on icon "button" at bounding box center [343, 153] width 9 height 9
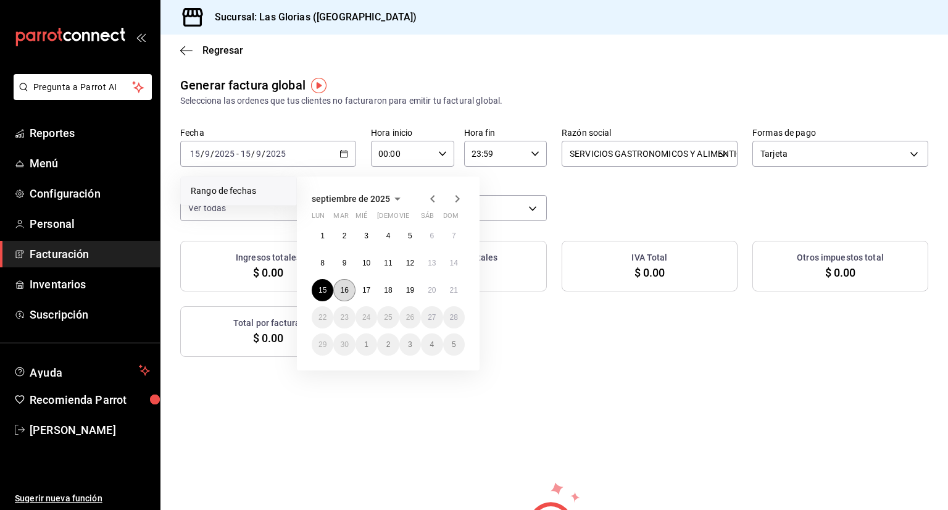
click at [343, 290] on abbr "16" at bounding box center [344, 290] width 8 height 9
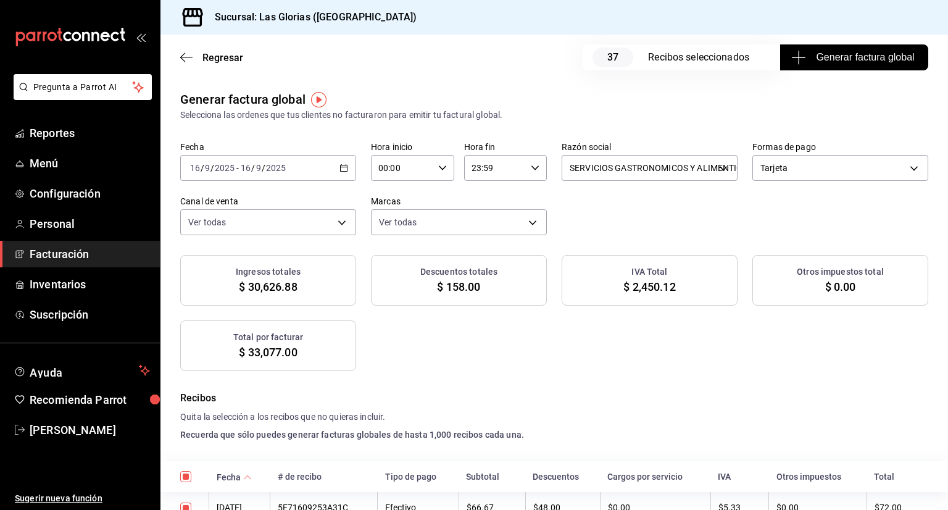
click at [849, 52] on span "Generar factura global" at bounding box center [853, 57] width 120 height 15
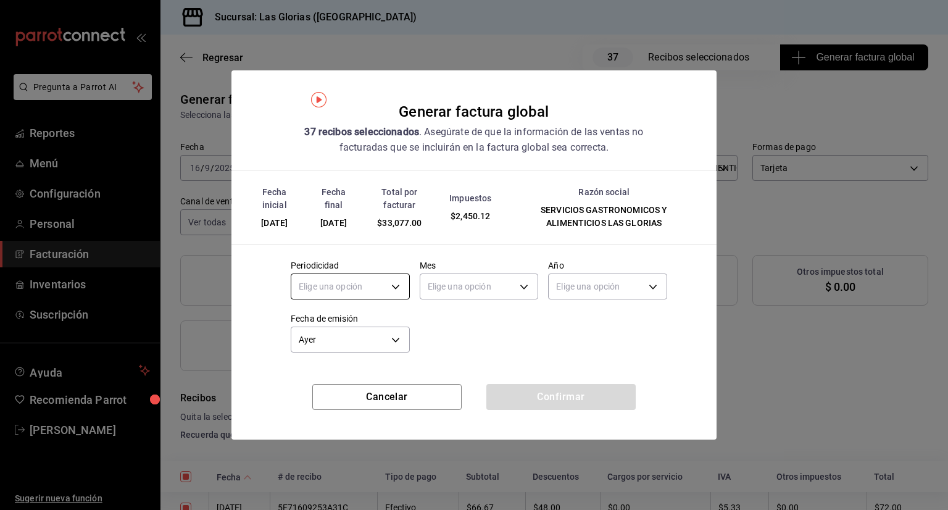
click at [400, 286] on body "Pregunta a Parrot AI Reportes Menú Configuración Personal Facturación Inventari…" at bounding box center [474, 255] width 948 height 510
click at [370, 321] on li "Diario" at bounding box center [350, 324] width 118 height 20
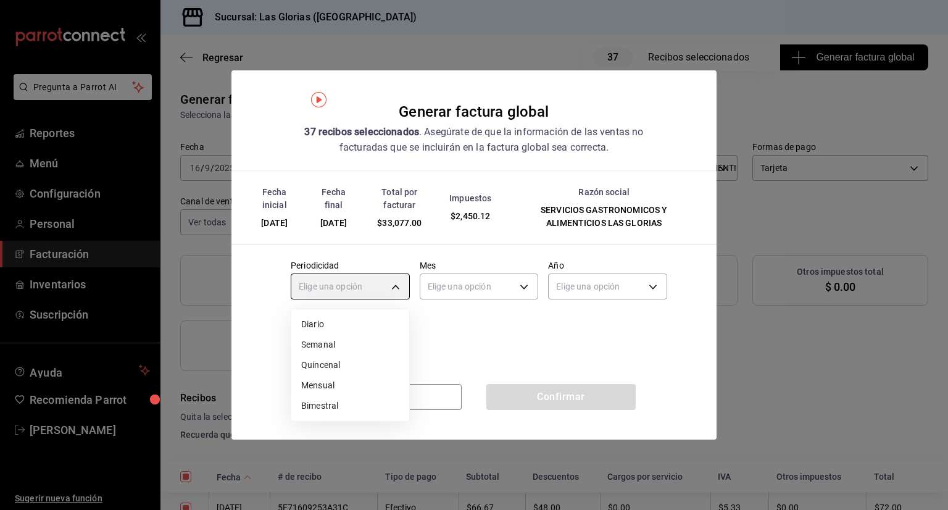
type input "DAILY"
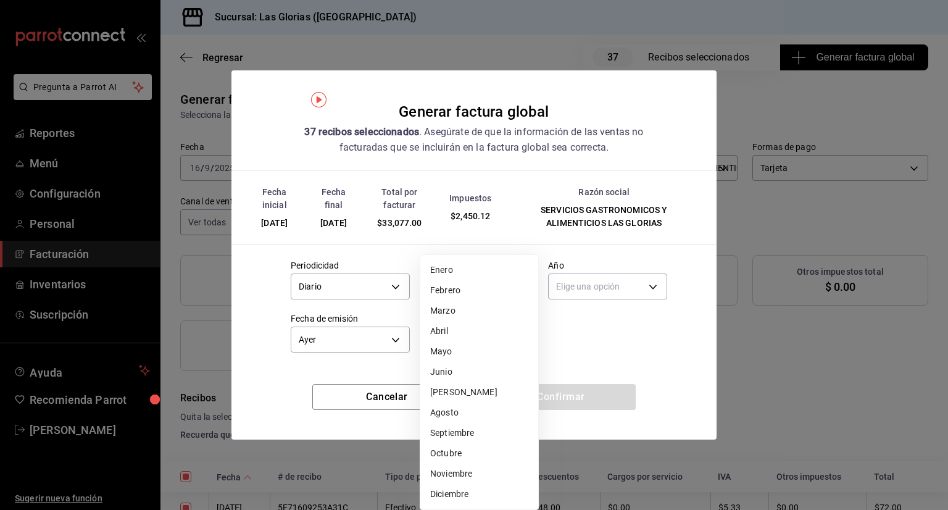
click at [522, 282] on body "Pregunta a Parrot AI Reportes Menú Configuración Personal Facturación Inventari…" at bounding box center [474, 255] width 948 height 510
click at [494, 429] on li "Septiembre" at bounding box center [479, 433] width 118 height 20
type input "9"
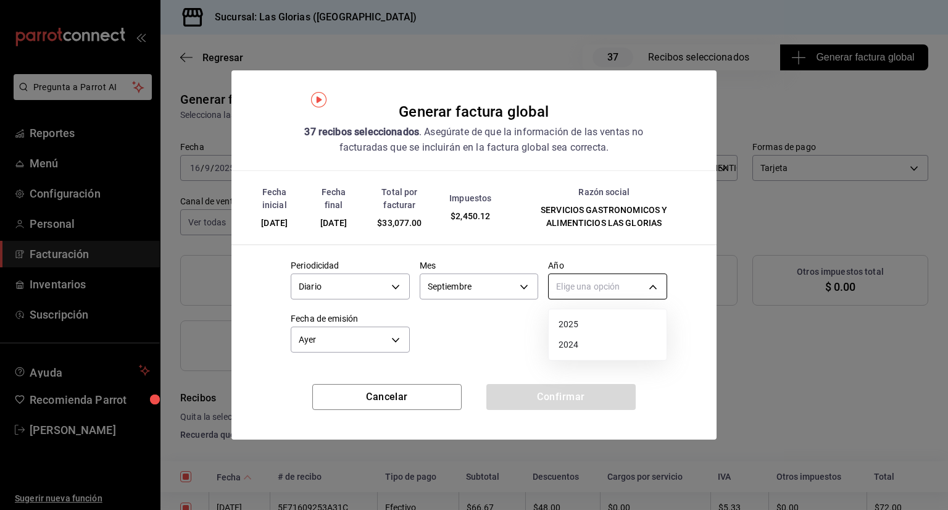
click at [651, 280] on body "Pregunta a Parrot AI Reportes Menú Configuración Personal Facturación Inventari…" at bounding box center [474, 255] width 948 height 510
click at [616, 327] on li "2025" at bounding box center [607, 324] width 118 height 20
type input "2025"
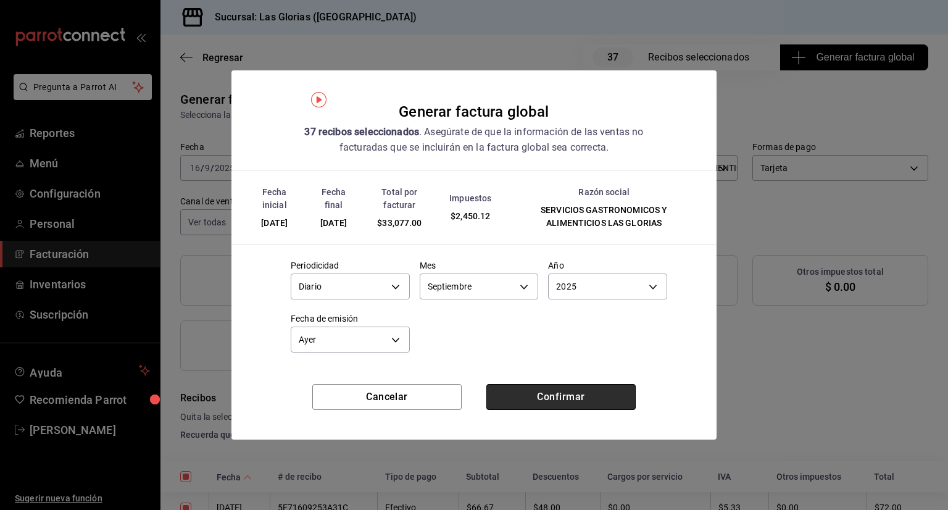
click at [532, 394] on button "Confirmar" at bounding box center [560, 397] width 149 height 26
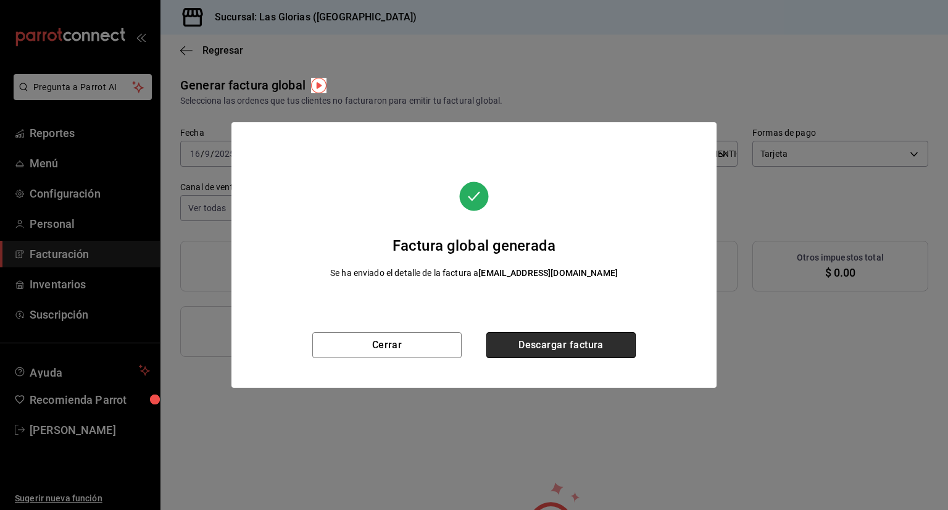
click at [543, 337] on button "Descargar factura" at bounding box center [560, 345] width 149 height 26
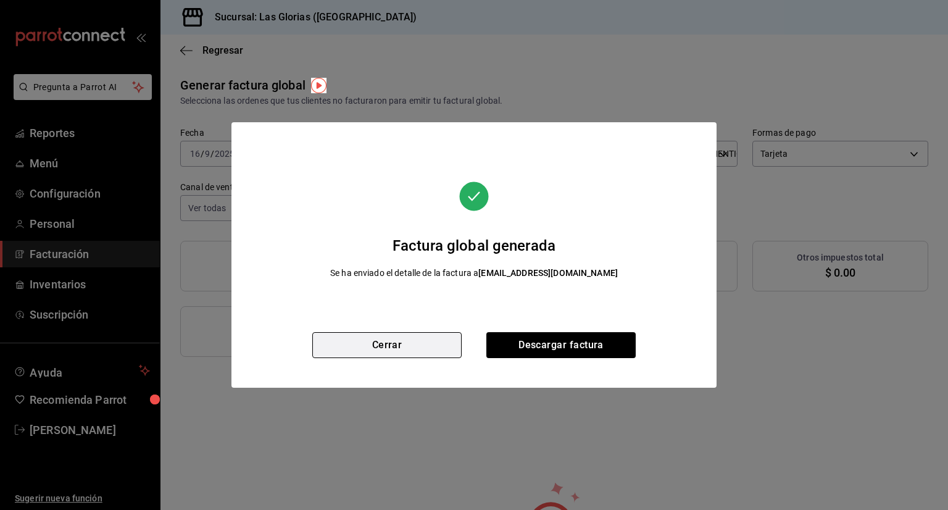
click at [400, 348] on button "Cerrar" at bounding box center [386, 345] width 149 height 26
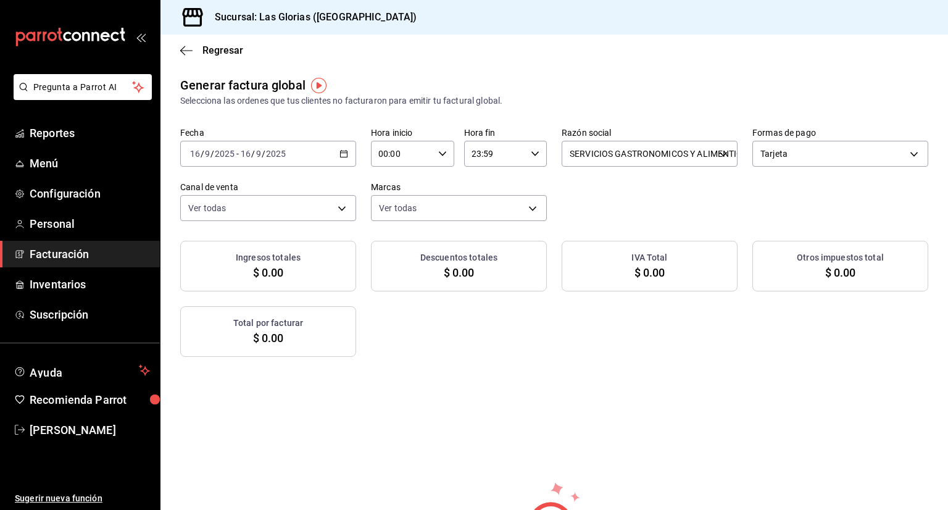
click at [340, 149] on div "[DATE] [DATE] - [DATE] [DATE]" at bounding box center [268, 154] width 176 height 26
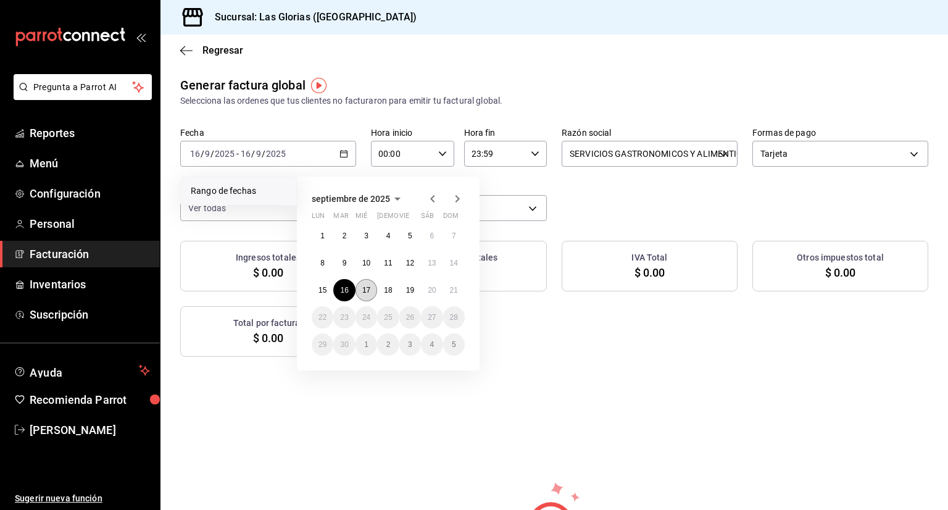
click at [363, 287] on abbr "17" at bounding box center [366, 290] width 8 height 9
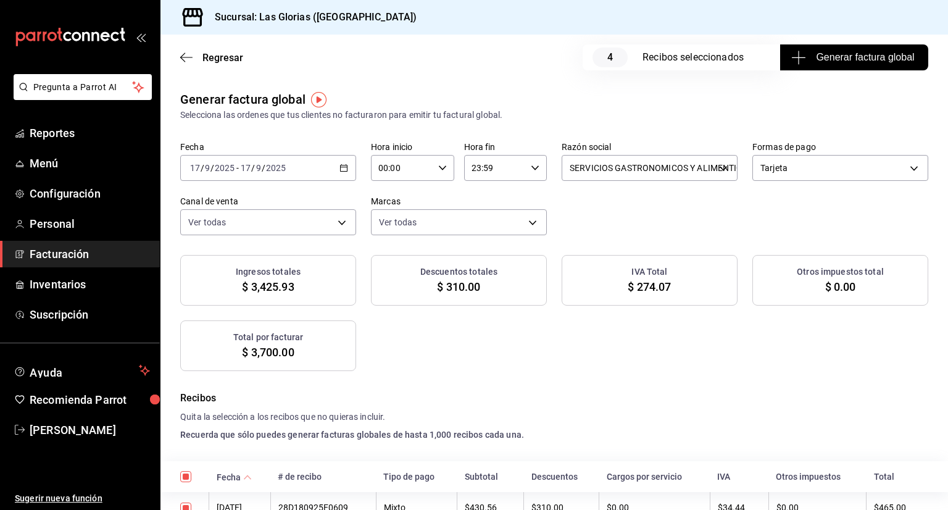
click at [345, 171] on \(Stroke\) "button" at bounding box center [343, 168] width 7 height 7
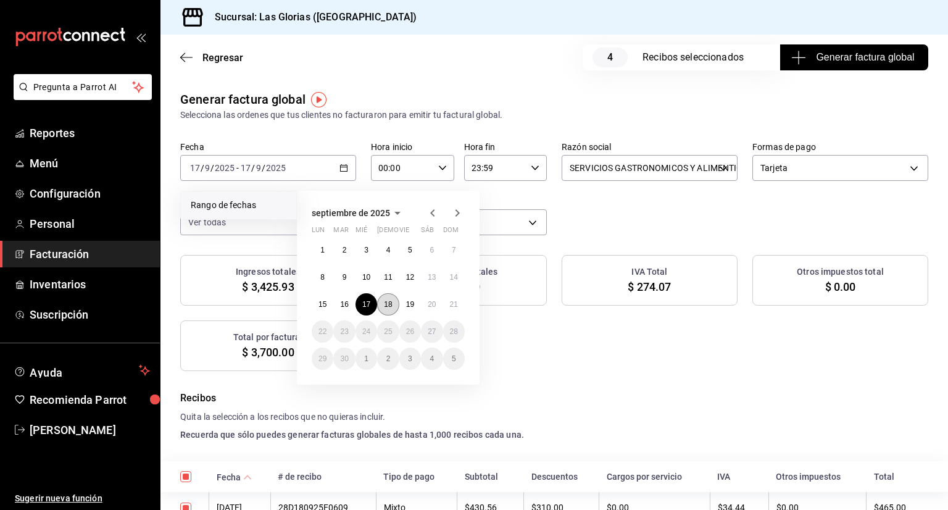
click at [386, 304] on abbr "18" at bounding box center [388, 304] width 8 height 9
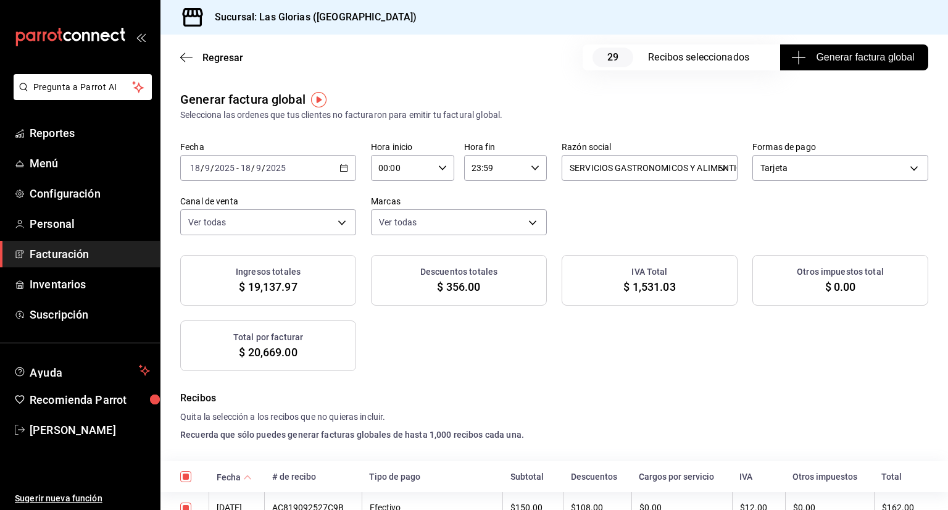
click at [819, 59] on span "Generar factura global" at bounding box center [853, 57] width 120 height 15
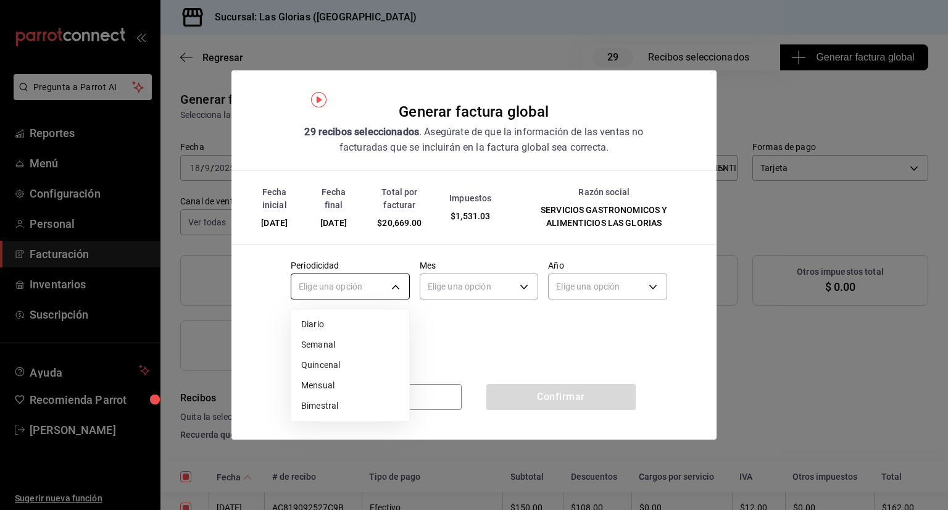
click at [393, 284] on body "Pregunta a Parrot AI Reportes Menú Configuración Personal Facturación Inventari…" at bounding box center [474, 255] width 948 height 510
click at [370, 321] on li "Diario" at bounding box center [350, 324] width 118 height 20
type input "DAILY"
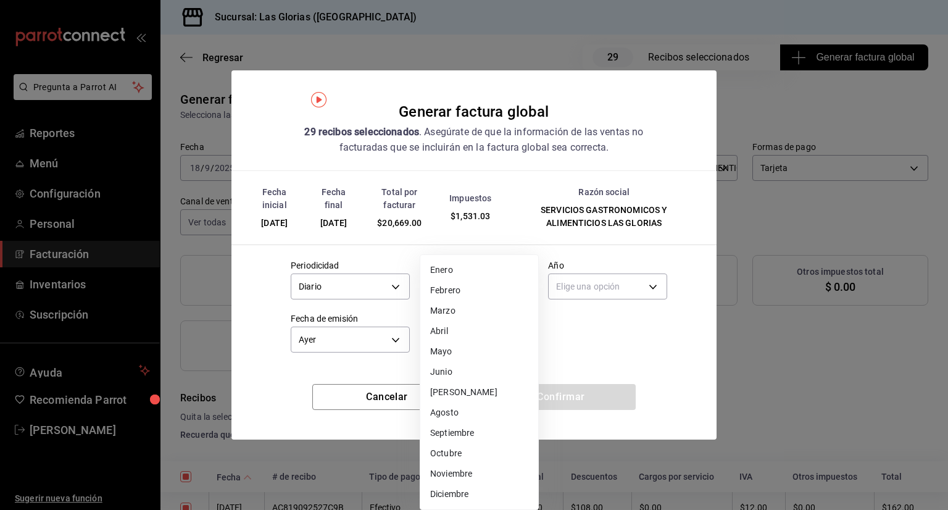
click at [516, 281] on body "Pregunta a Parrot AI Reportes Menú Configuración Personal Facturación Inventari…" at bounding box center [474, 255] width 948 height 510
click at [480, 431] on li "Septiembre" at bounding box center [479, 433] width 118 height 20
type input "9"
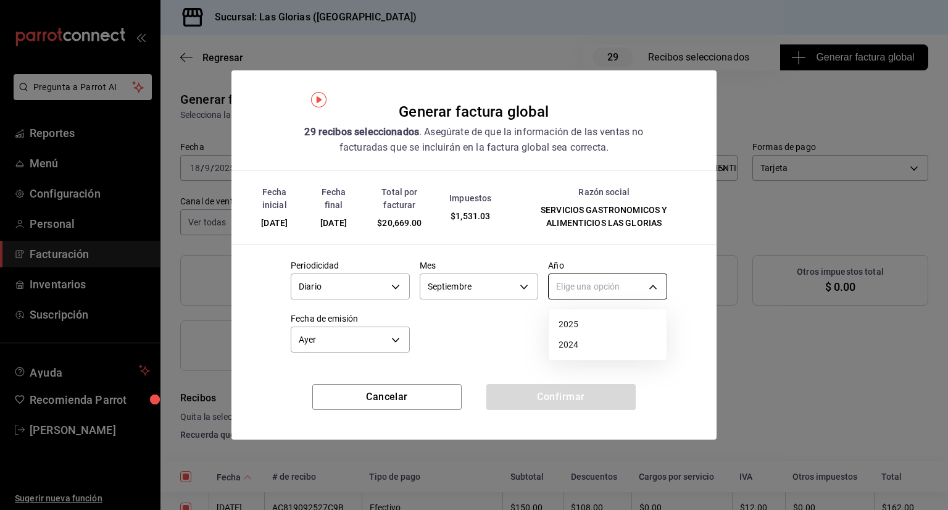
click at [653, 286] on body "Pregunta a Parrot AI Reportes Menú Configuración Personal Facturación Inventari…" at bounding box center [474, 255] width 948 height 510
click at [603, 320] on li "2025" at bounding box center [607, 324] width 118 height 20
type input "2025"
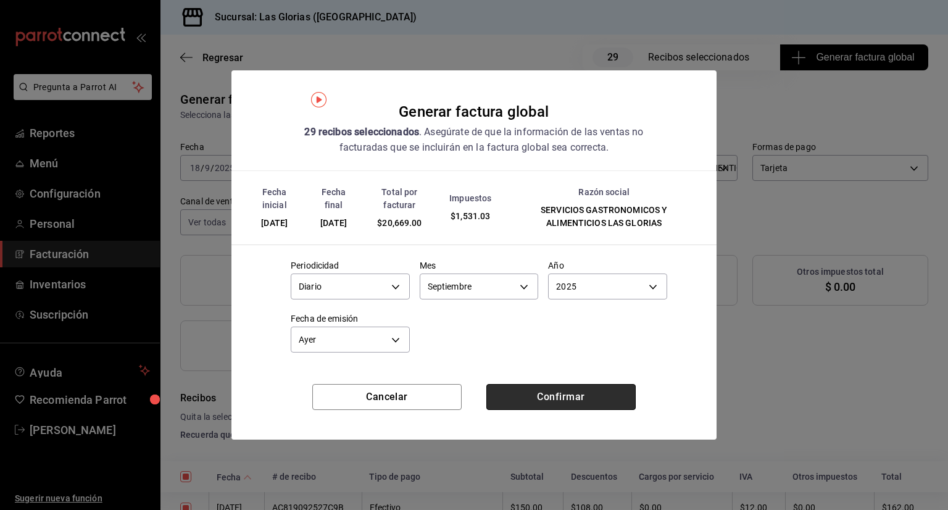
click at [560, 392] on button "Confirmar" at bounding box center [560, 397] width 149 height 26
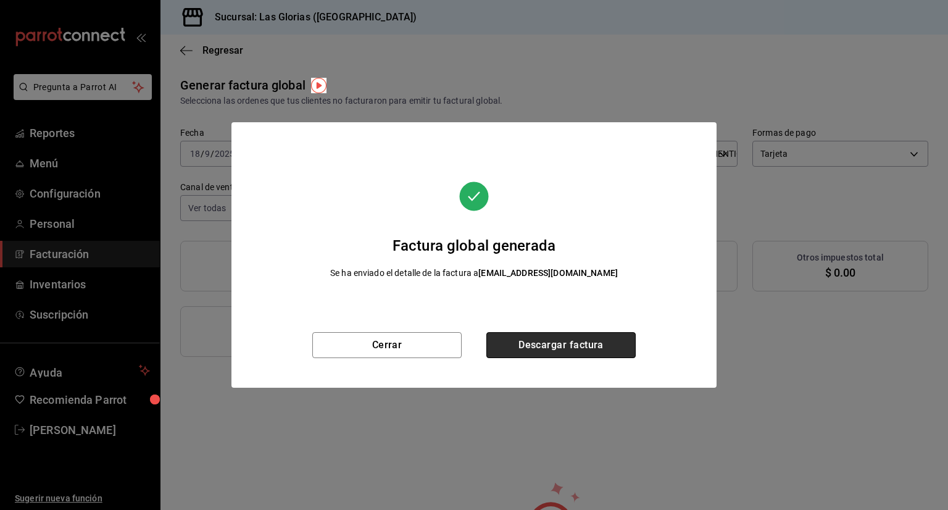
click at [548, 347] on button "Descargar factura" at bounding box center [560, 345] width 149 height 26
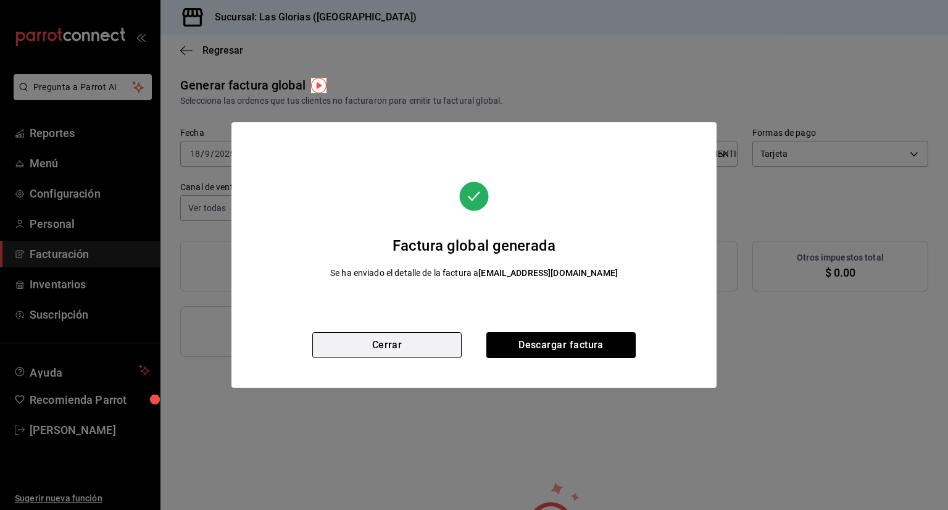
click at [397, 337] on button "Cerrar" at bounding box center [386, 345] width 149 height 26
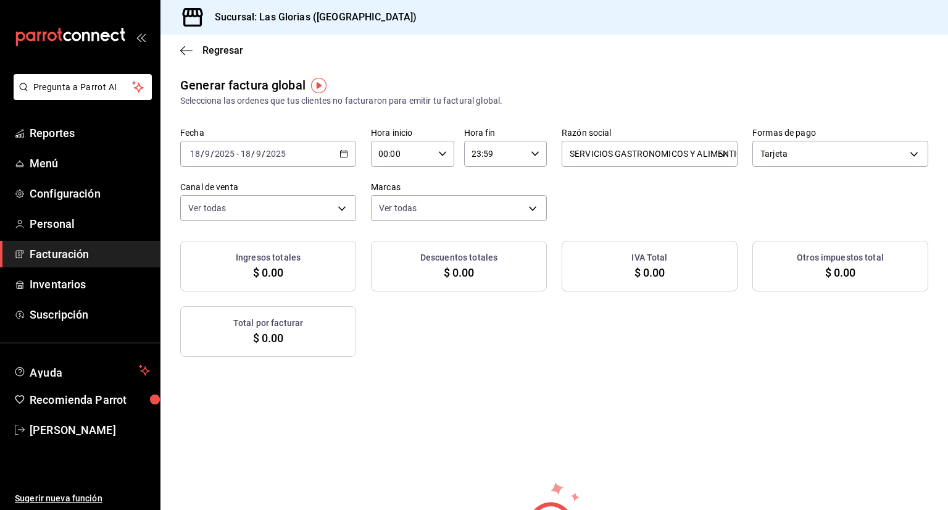
click at [343, 159] on div "[DATE] [DATE] - [DATE] [DATE]" at bounding box center [268, 154] width 176 height 26
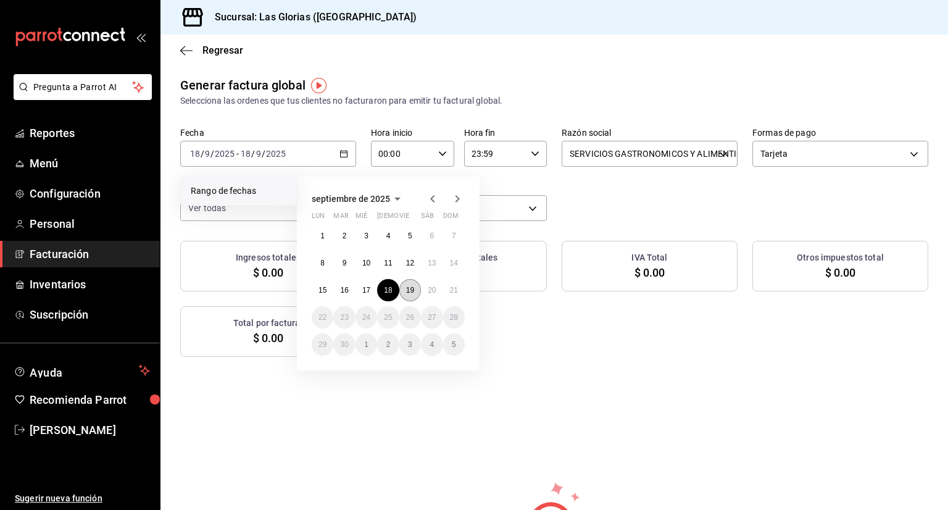
click at [405, 290] on button "19" at bounding box center [410, 290] width 22 height 22
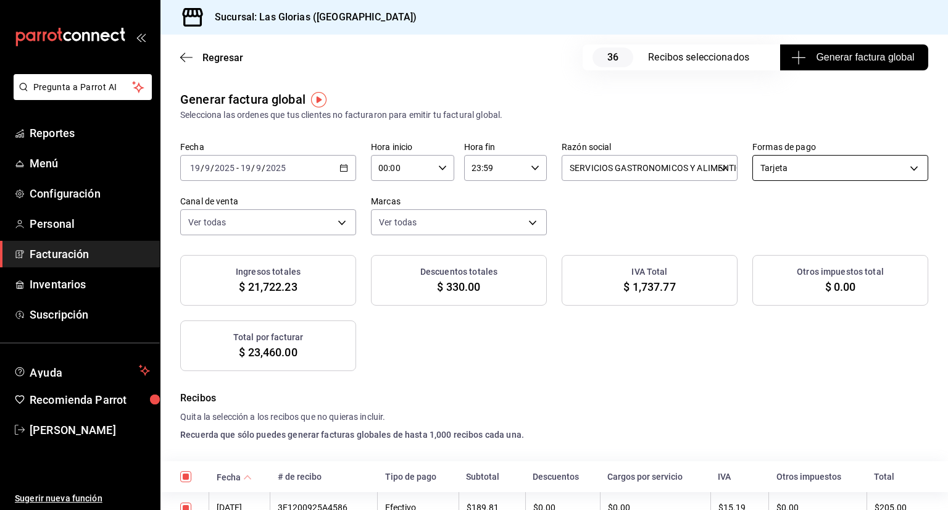
click at [801, 180] on body "Pregunta a Parrot AI Reportes Menú Configuración Personal Facturación Inventari…" at bounding box center [474, 255] width 948 height 510
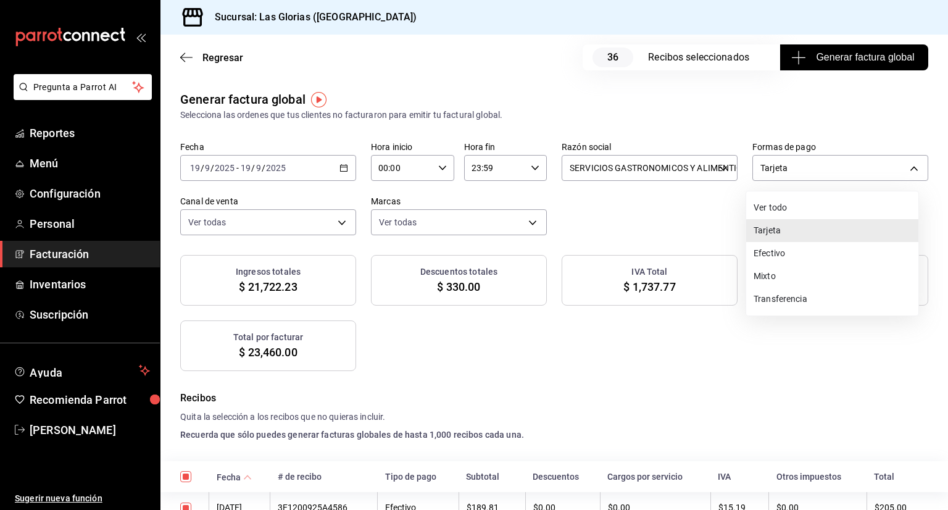
click at [730, 366] on div at bounding box center [474, 255] width 948 height 510
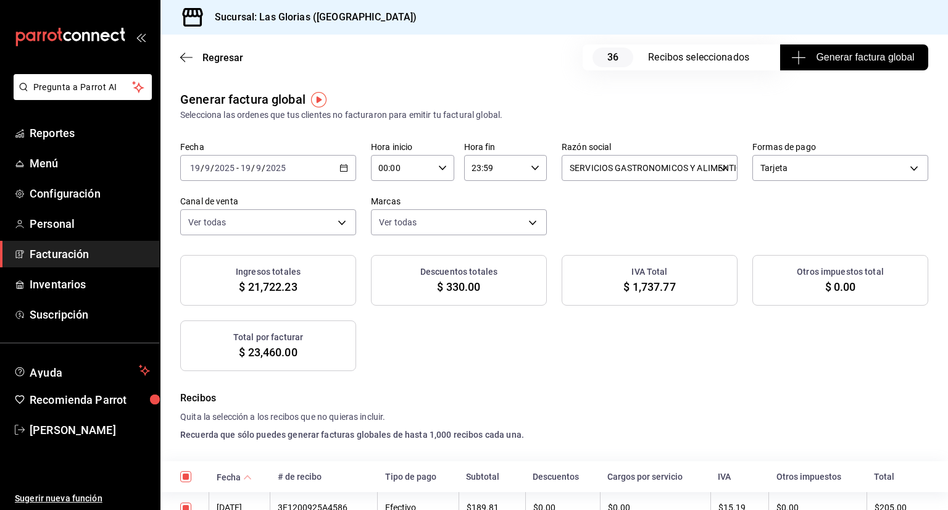
click at [341, 173] on div "[DATE] [DATE] - [DATE] [DATE]" at bounding box center [268, 168] width 176 height 26
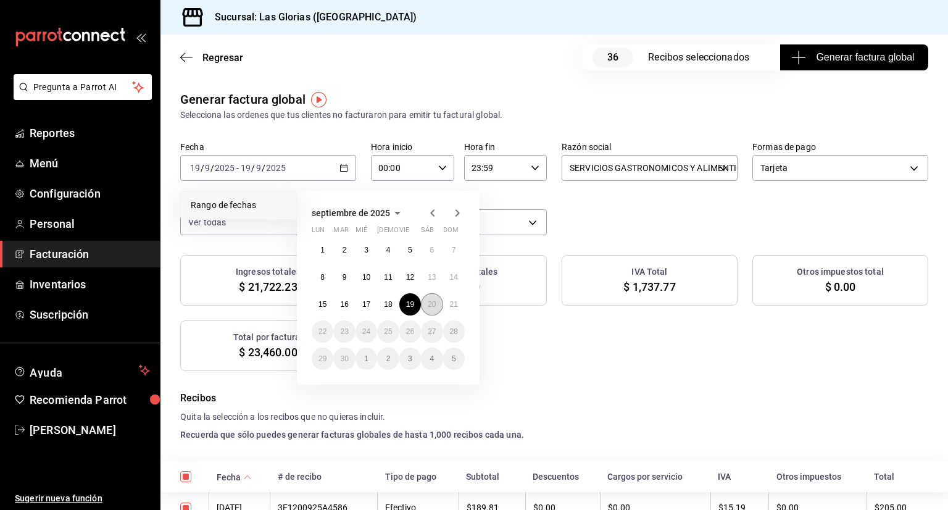
click at [437, 303] on button "20" at bounding box center [432, 304] width 22 height 22
